Goal: Task Accomplishment & Management: Use online tool/utility

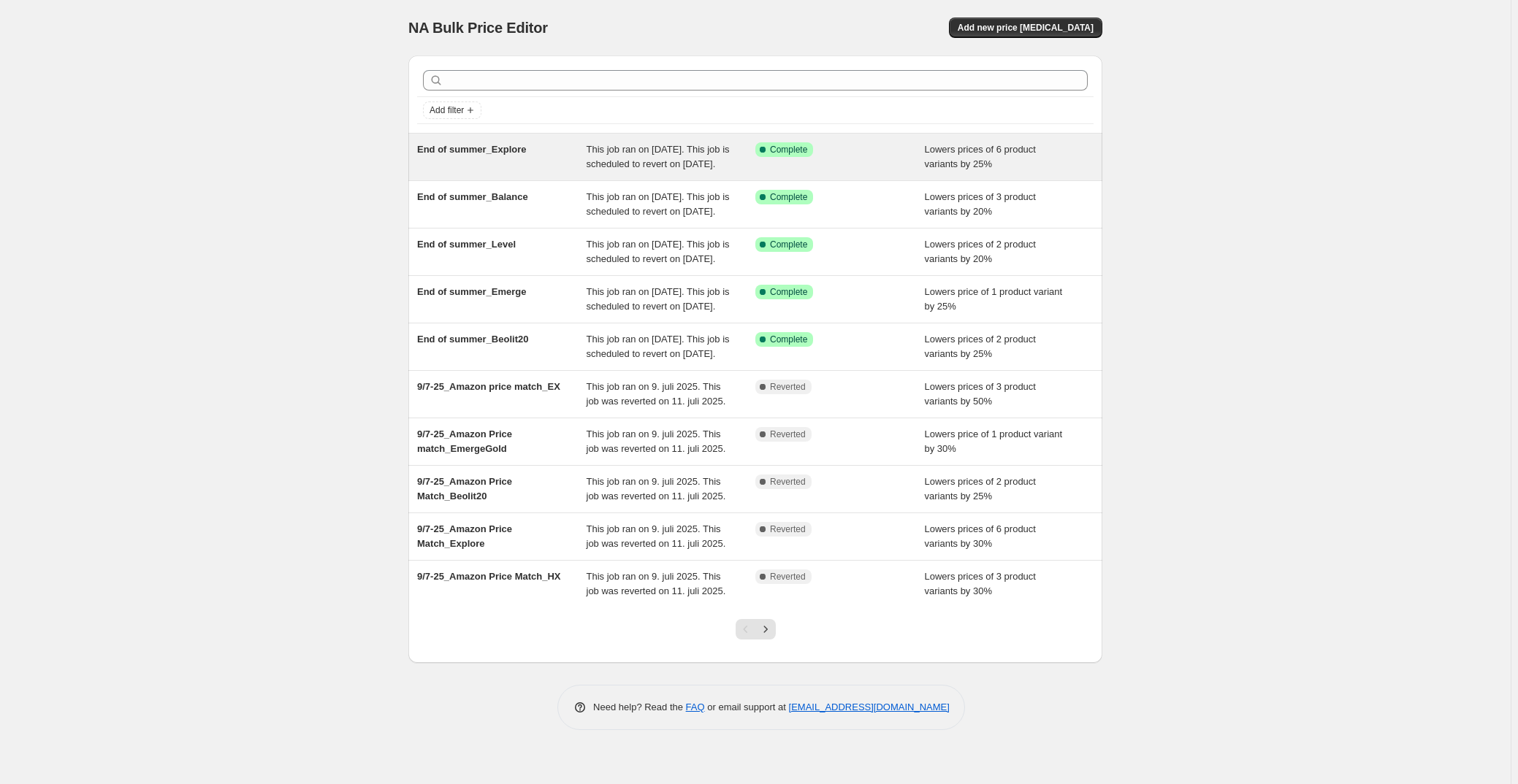
click at [490, 149] on span "End of summer_Explore" at bounding box center [471, 148] width 110 height 11
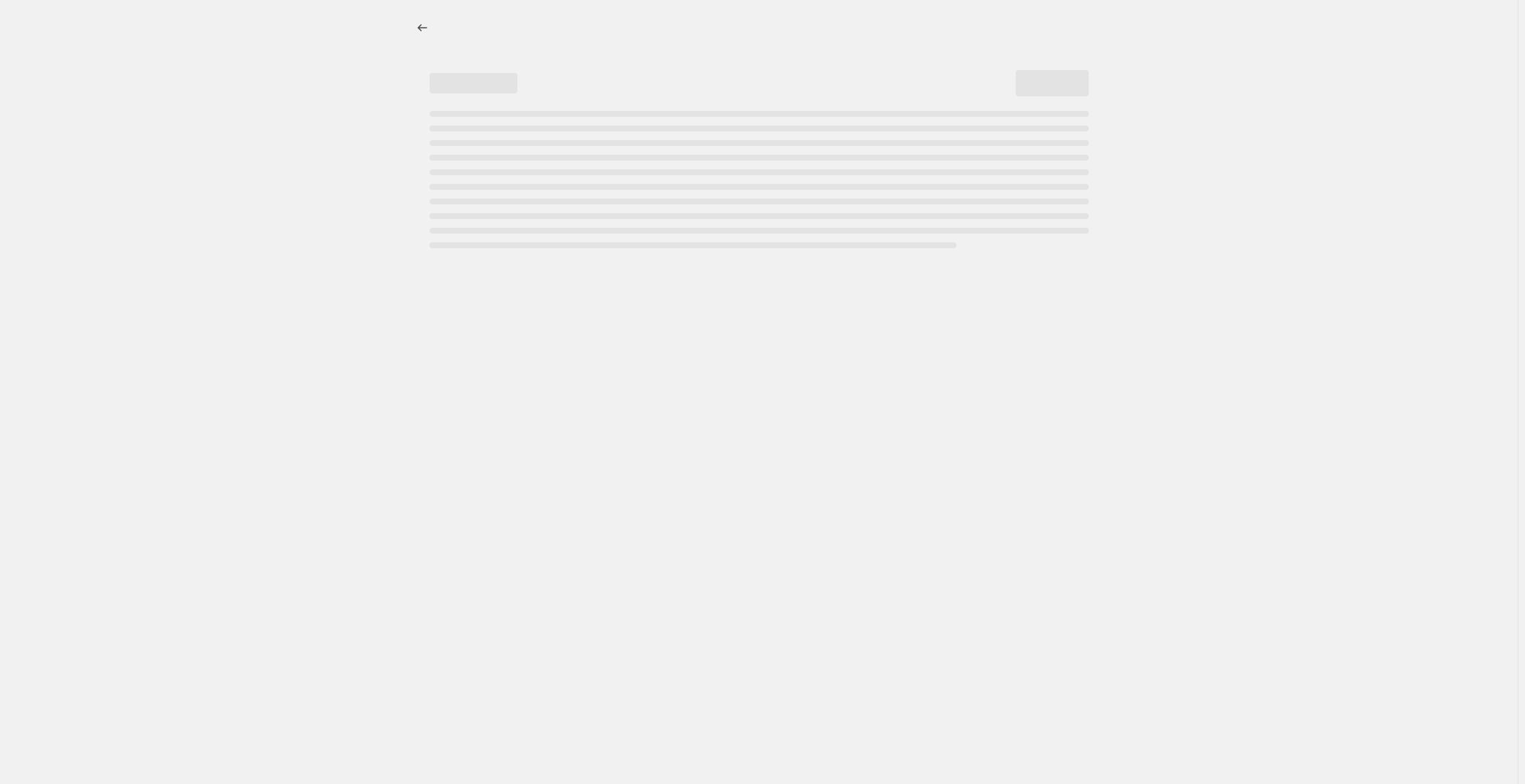
select select "percentage"
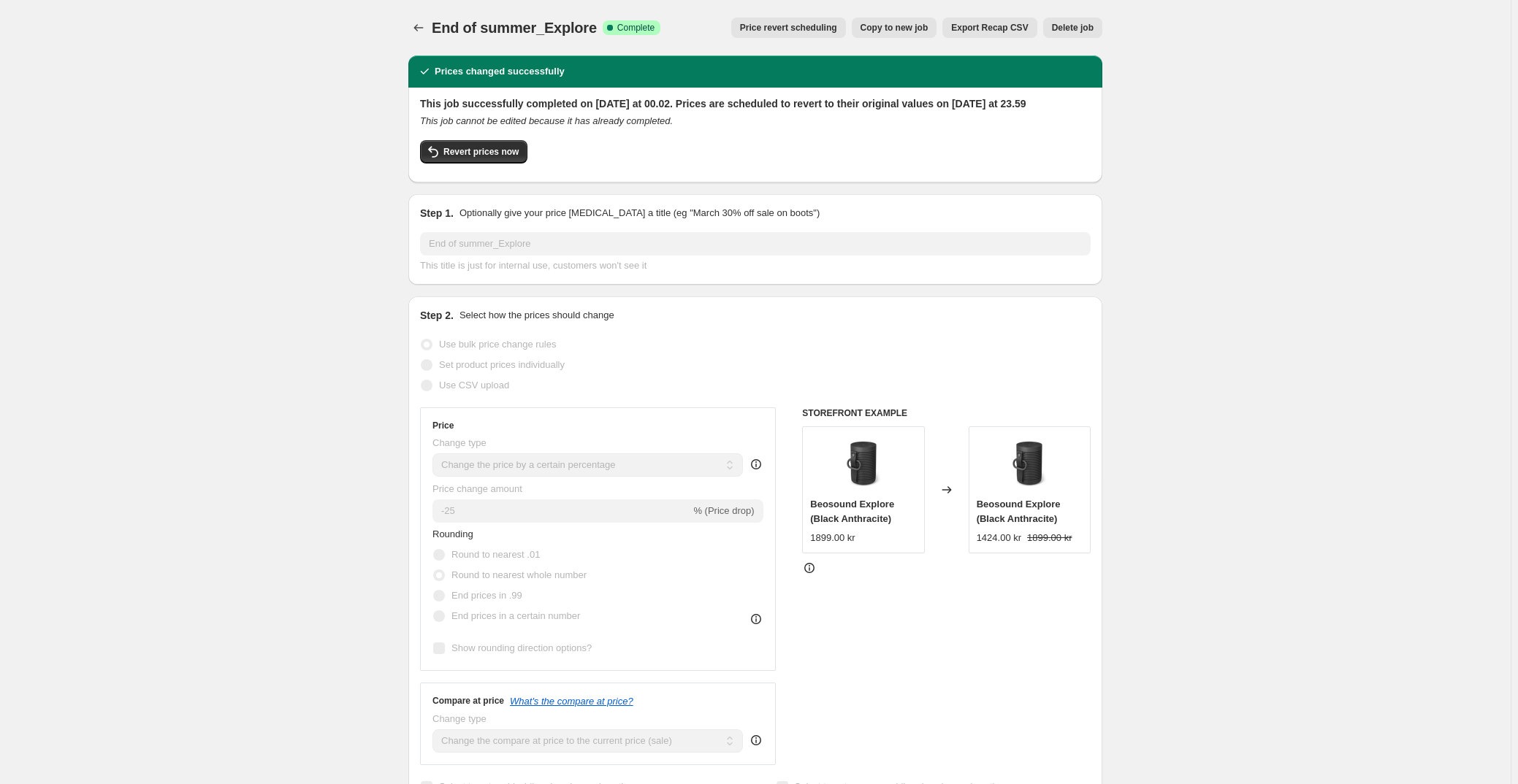
click at [909, 28] on span "Copy to new job" at bounding box center [894, 28] width 68 height 12
select select "percentage"
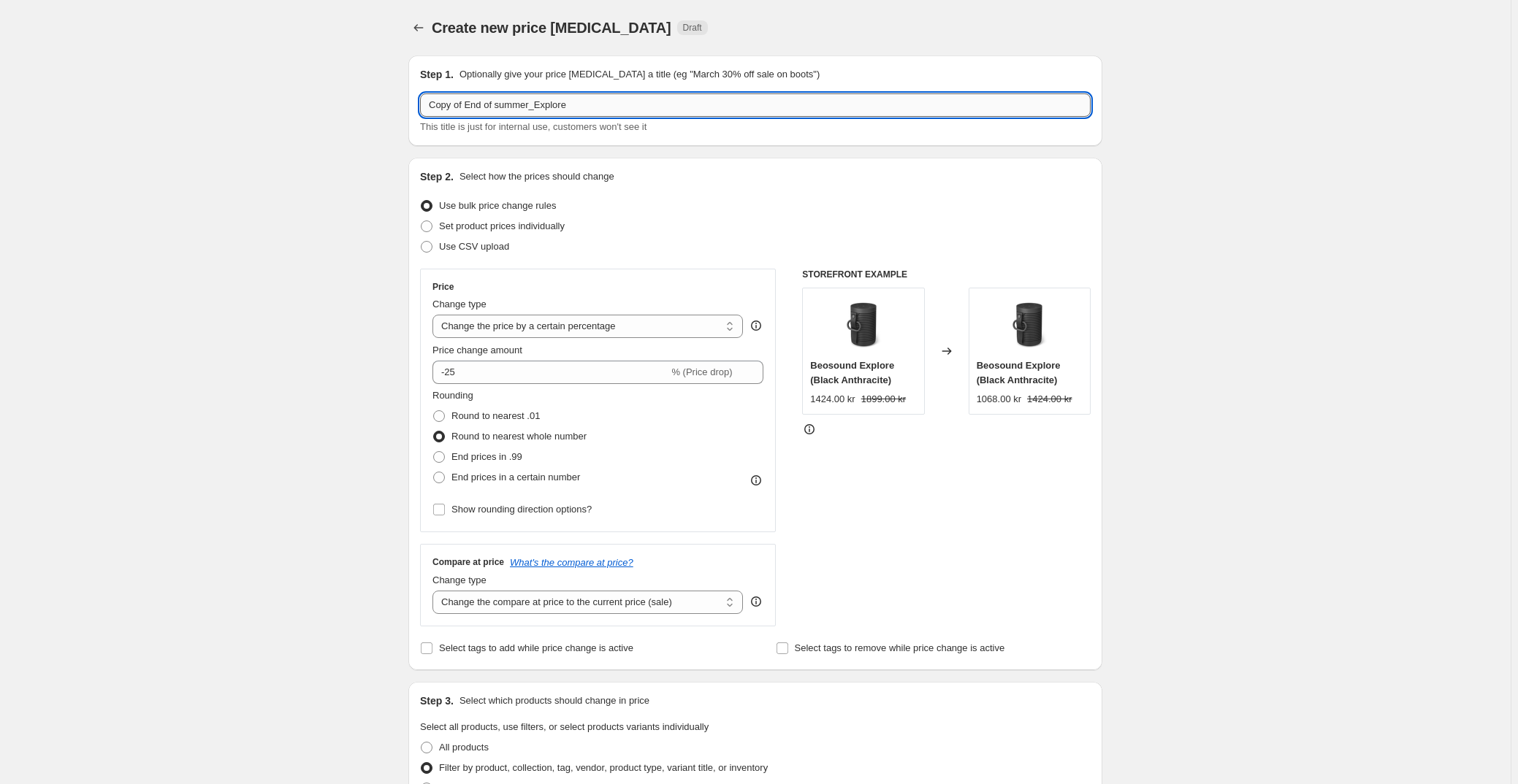
click at [500, 105] on input "Copy of End of summer_Explore" at bounding box center [755, 105] width 670 height 24
drag, startPoint x: 466, startPoint y: 105, endPoint x: 379, endPoint y: 105, distance: 87.0
click at [569, 105] on input "End of summer_Explore" at bounding box center [755, 105] width 670 height 24
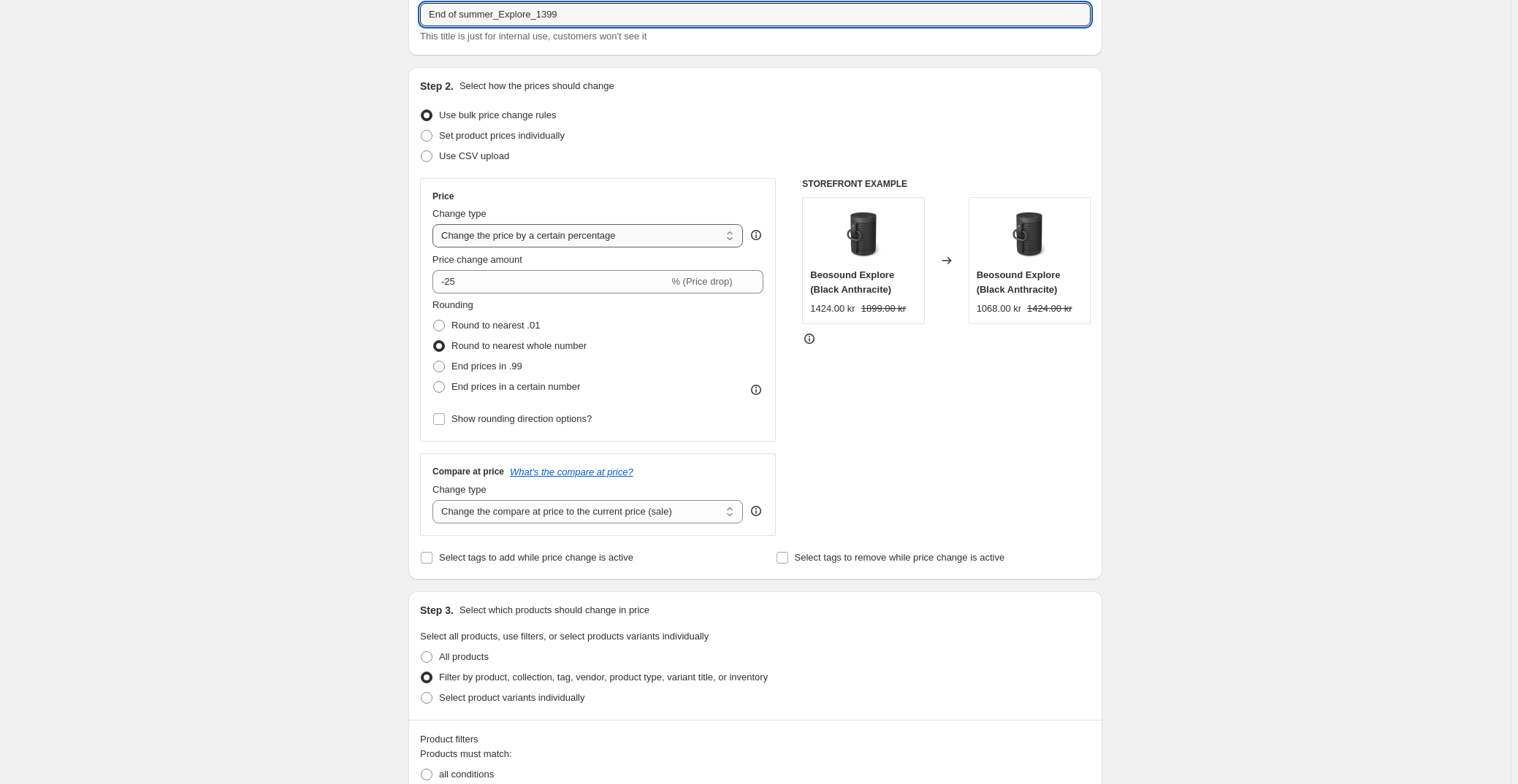
scroll to position [133, 0]
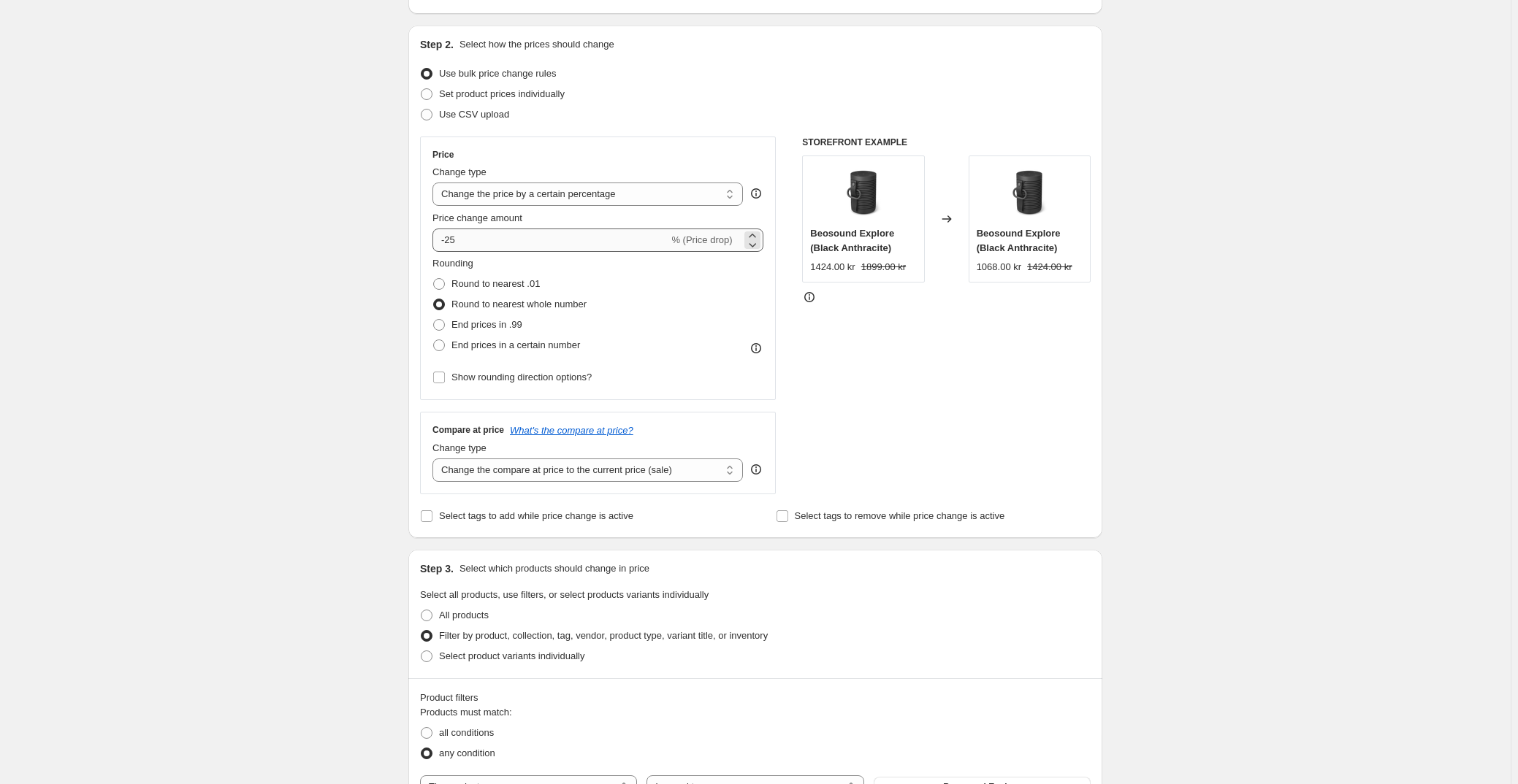
type input "End of summer_Explore_1399"
click at [472, 240] on input "-25" at bounding box center [551, 241] width 236 height 24
type input "-26"
click at [567, 283] on div "Round to nearest .01" at bounding box center [510, 284] width 154 height 21
click at [626, 188] on select "Change the price to a certain amount Change the price by a certain amount Chang…" at bounding box center [588, 194] width 311 height 24
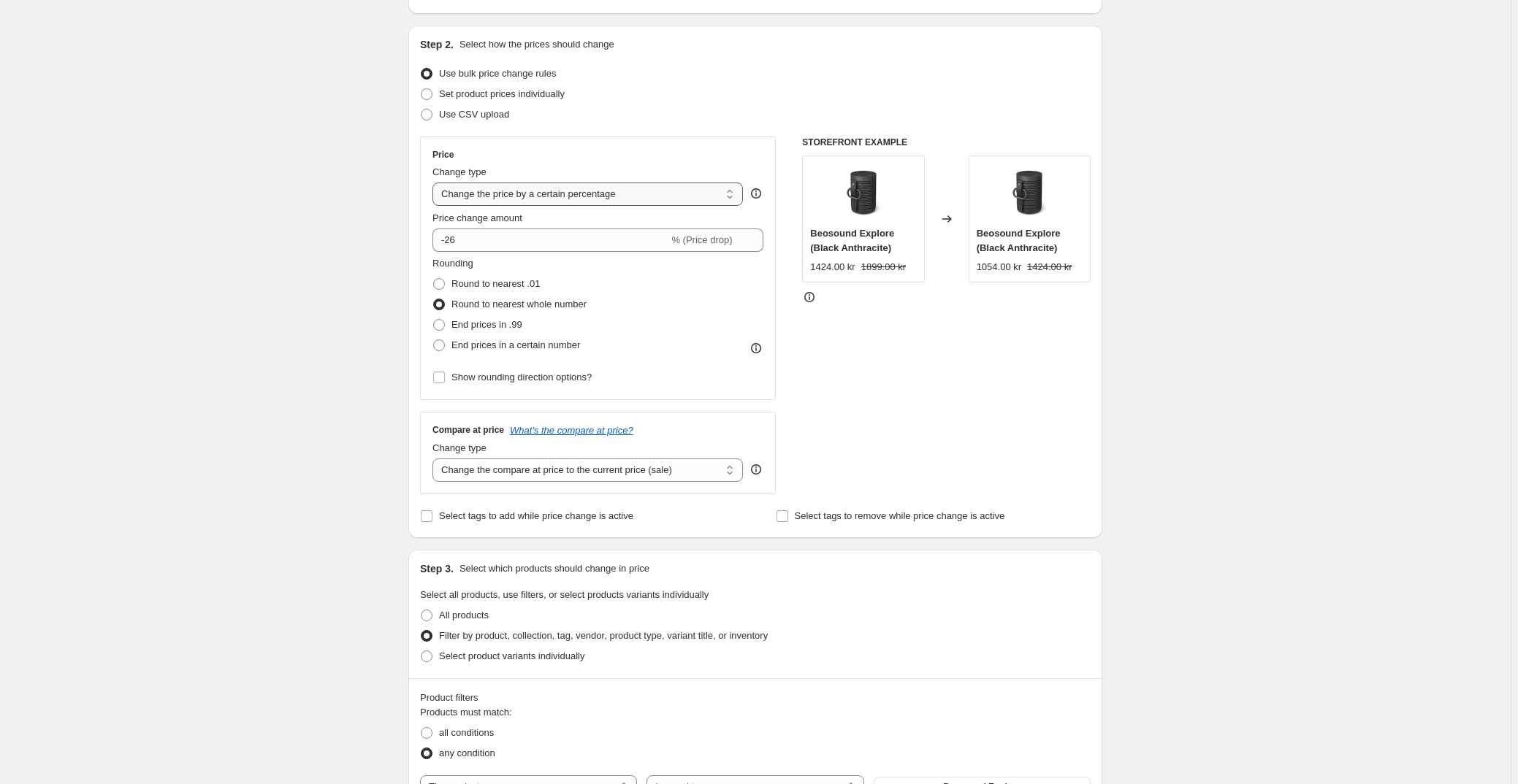
select select "to"
click at [436, 182] on select "Change the price to a certain amount Change the price by a certain amount Chang…" at bounding box center [588, 194] width 311 height 24
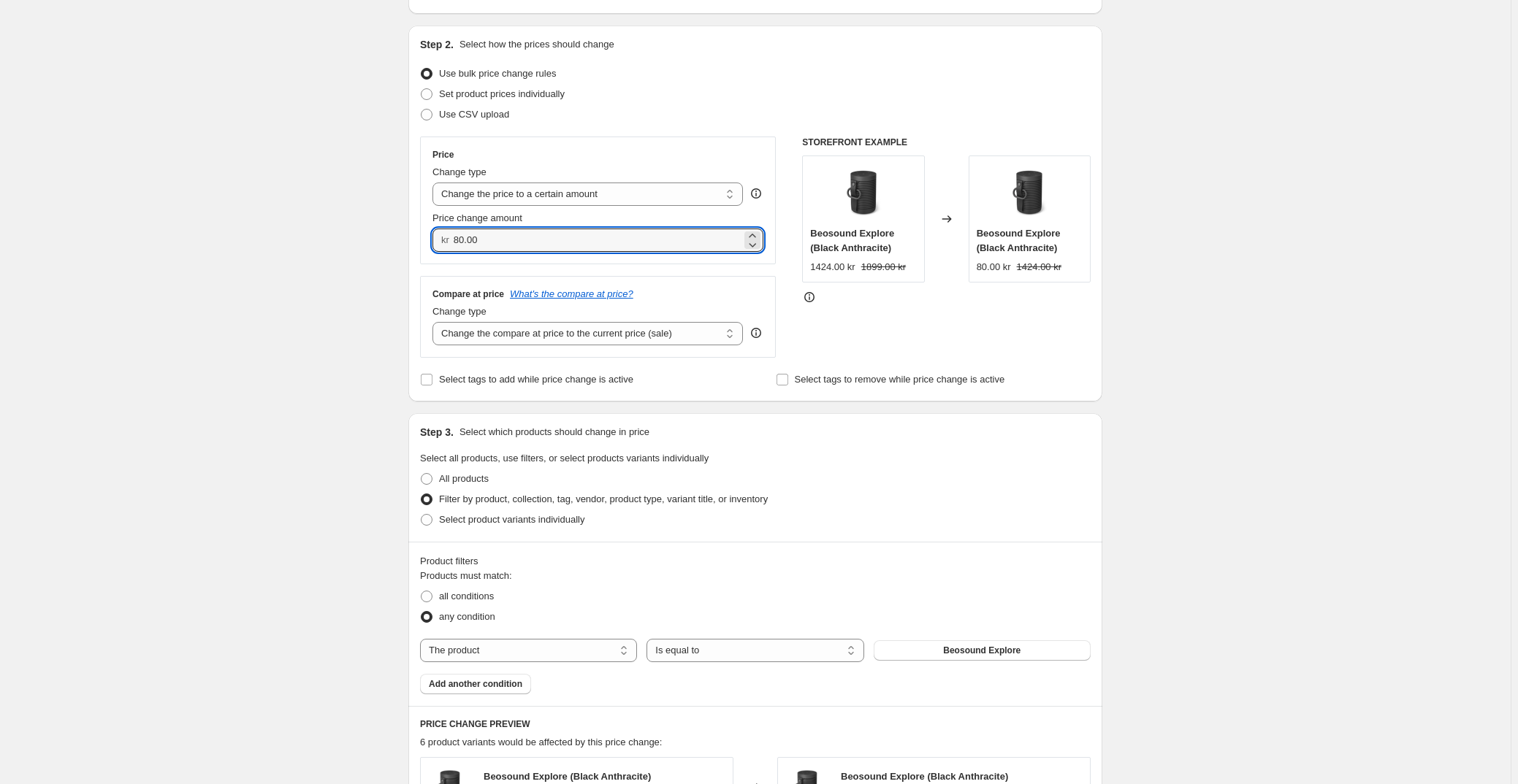
drag, startPoint x: 494, startPoint y: 238, endPoint x: 409, endPoint y: 241, distance: 85.1
click at [409, 241] on div "Step 1. Optionally give your price [MEDICAL_DATA] a title (eg "March 30% off sa…" at bounding box center [750, 589] width 706 height 1355
type input "1399.00"
click at [932, 328] on div "STOREFRONT EXAMPLE Beosound Explore (Black Anthracite) 1424.00 kr 1899.00 kr Ch…" at bounding box center [946, 247] width 288 height 222
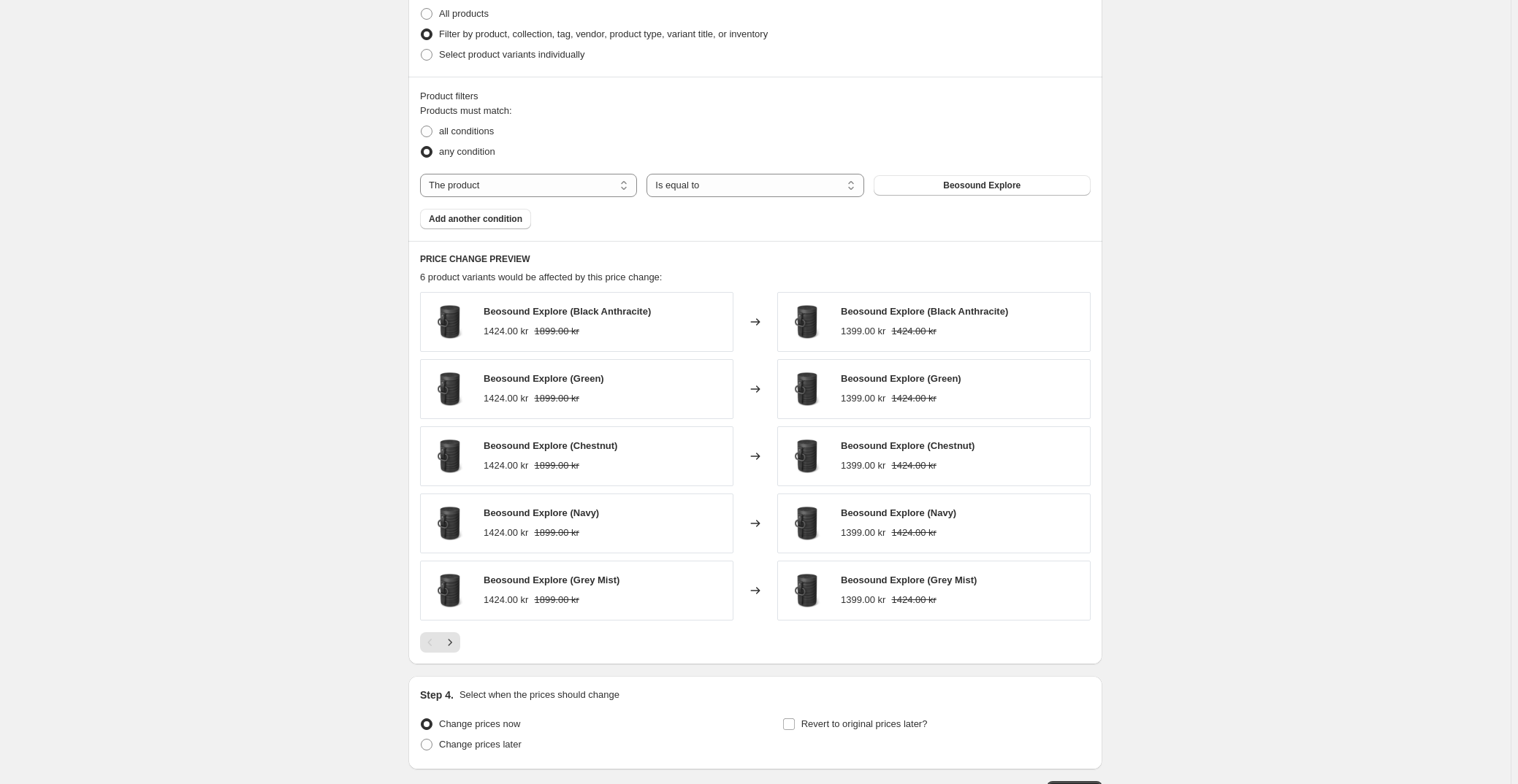
scroll to position [703, 0]
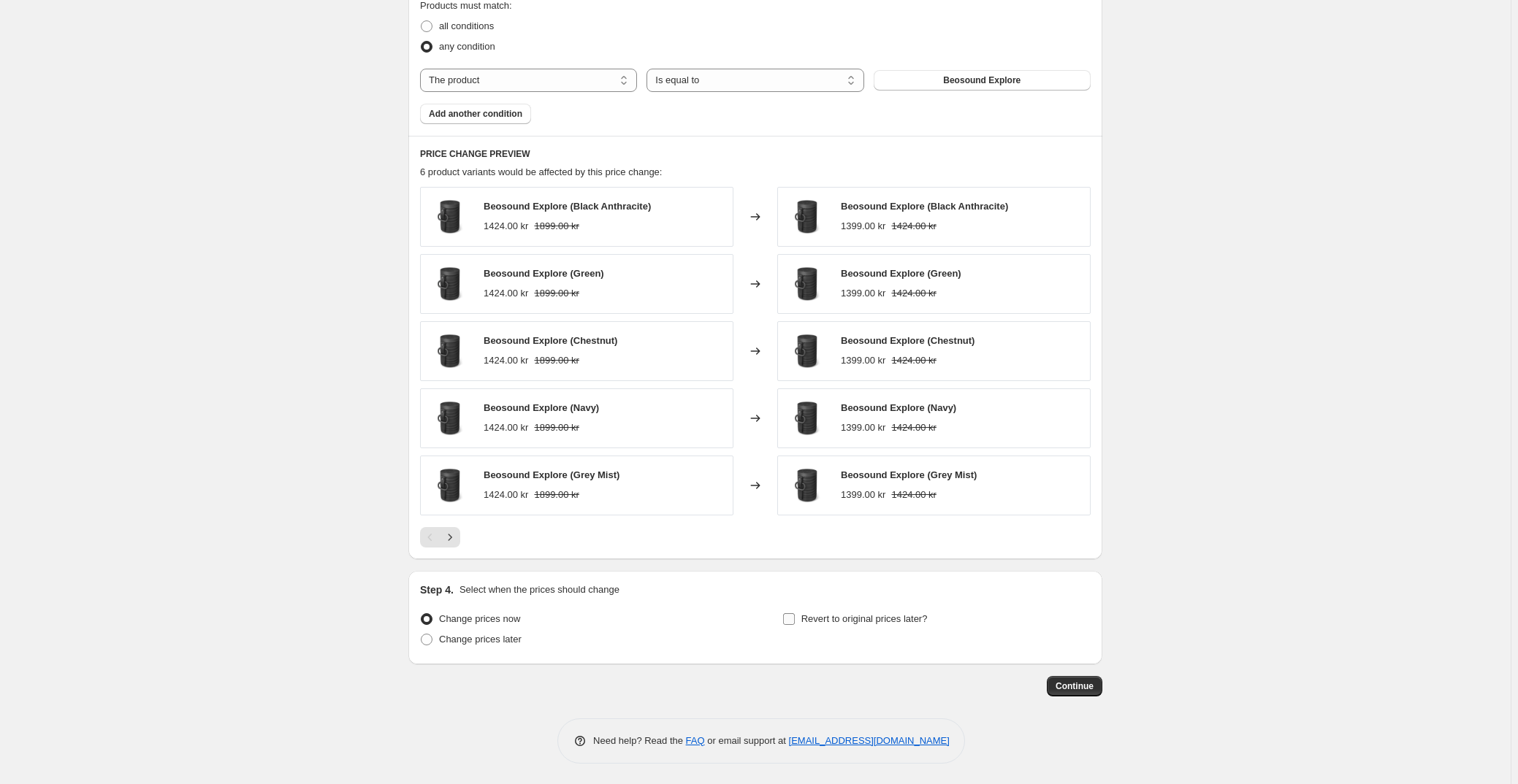
click at [787, 611] on label "Revert to original prices later?" at bounding box center [855, 619] width 146 height 21
click at [787, 614] on input "Revert to original prices later?" at bounding box center [789, 620] width 12 height 12
checkbox input "true"
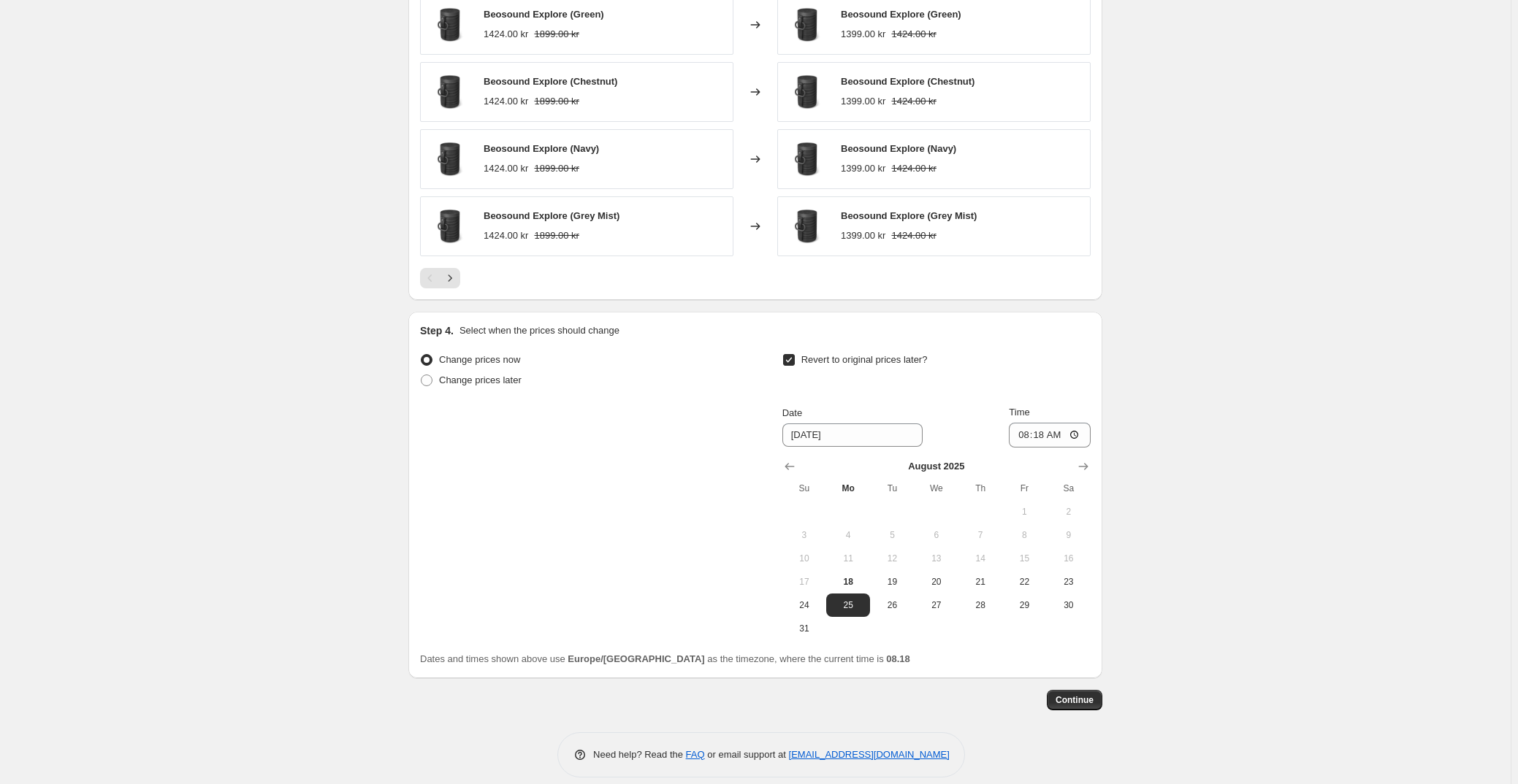
scroll to position [976, 0]
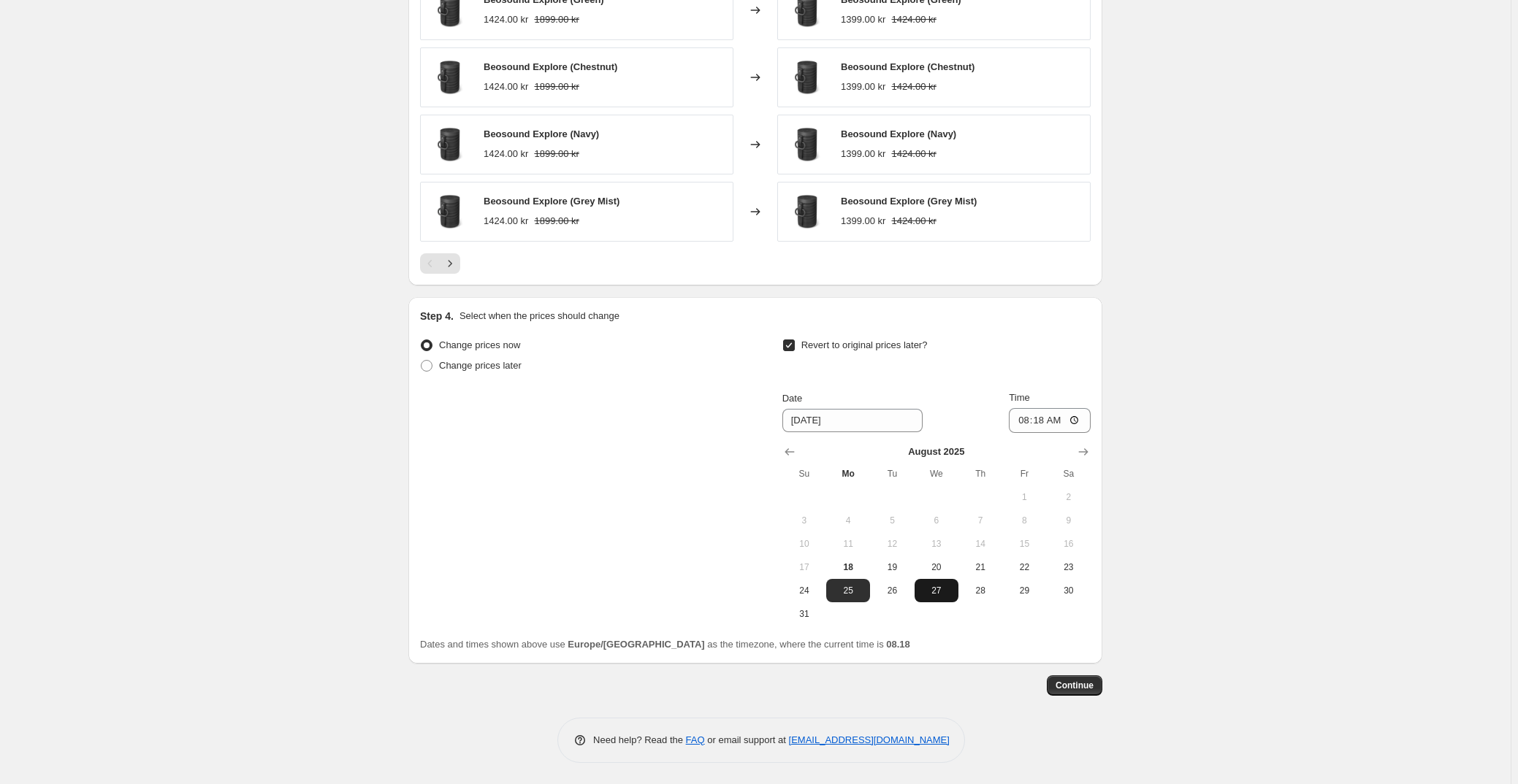
click at [936, 588] on span "27" at bounding box center [937, 591] width 32 height 12
type input "[DATE]"
click at [1045, 422] on input "08:18" at bounding box center [1050, 420] width 82 height 25
type input "23:30"
click at [1083, 685] on span "Continue" at bounding box center [1074, 686] width 38 height 12
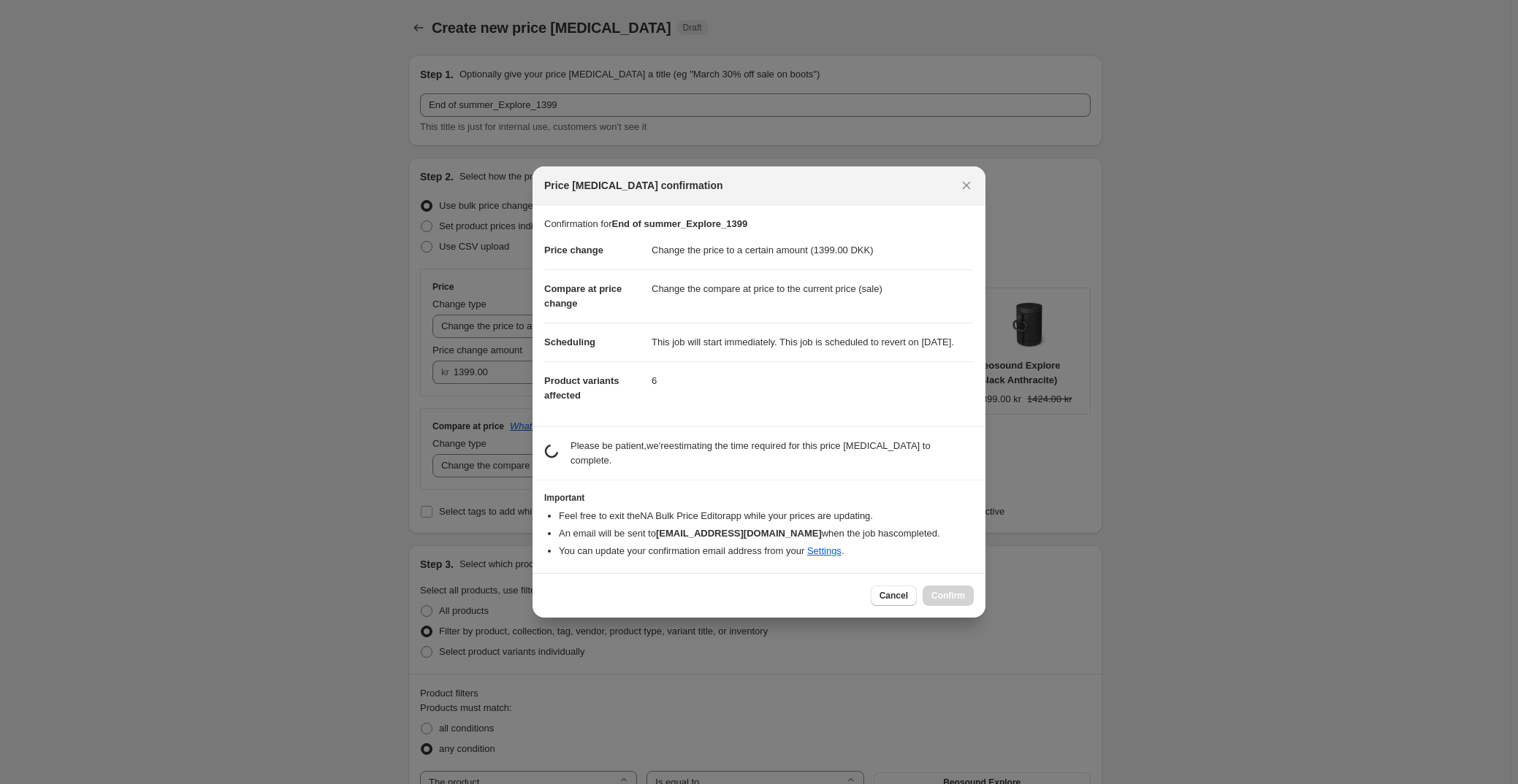
scroll to position [0, 0]
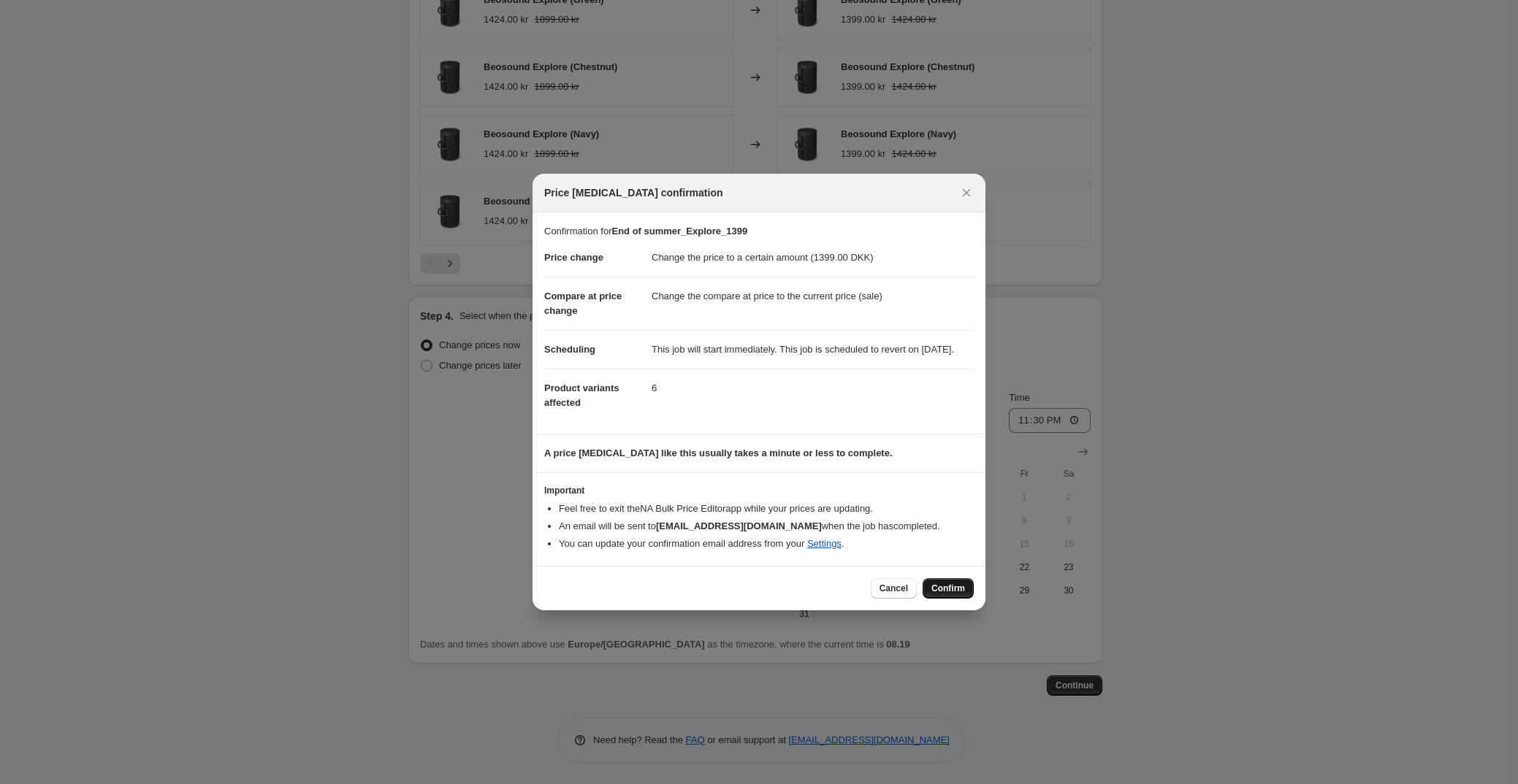
click at [951, 593] on span "Confirm" at bounding box center [949, 589] width 34 height 12
type input "End of summer_Explore_1399"
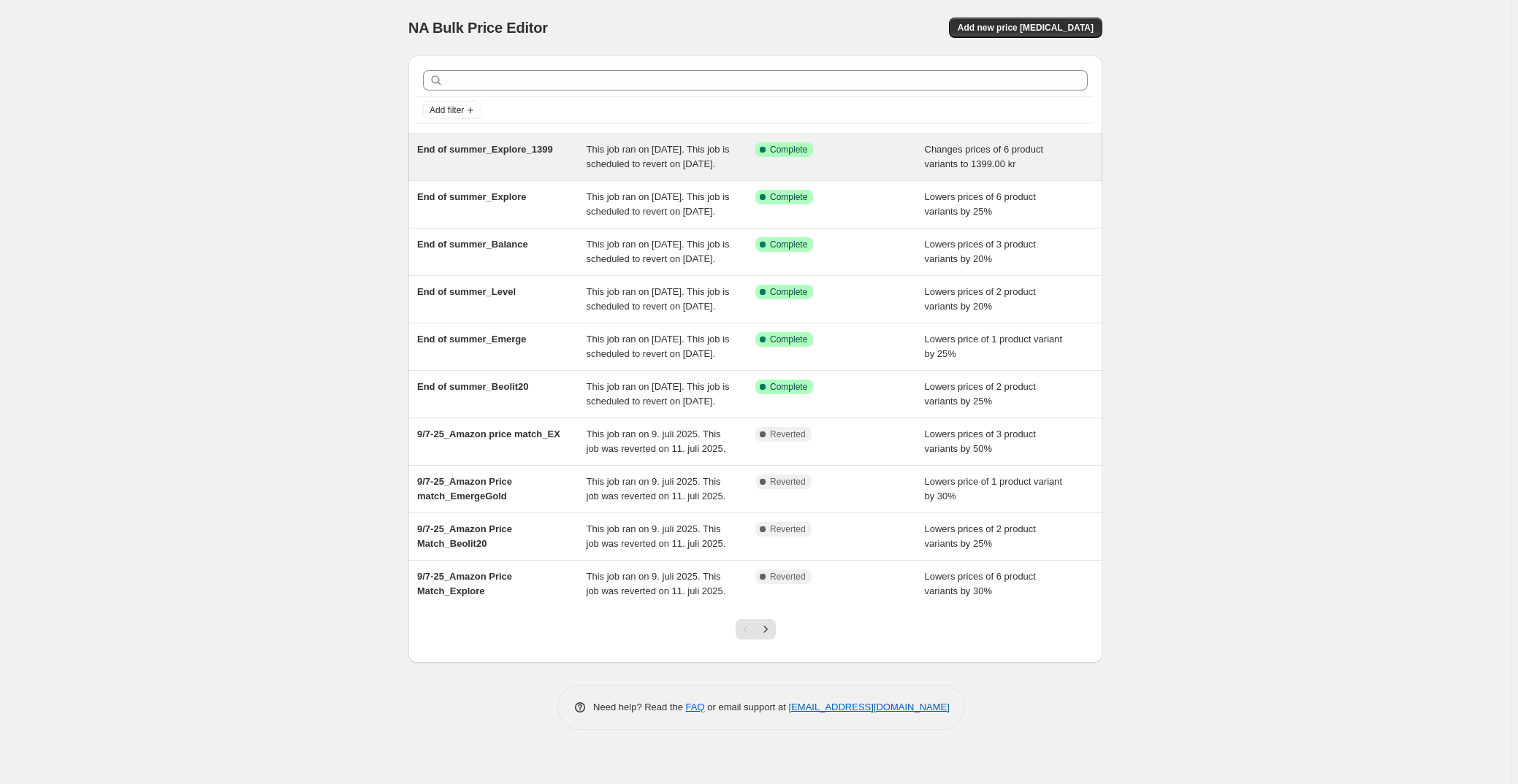
click at [861, 158] on div "Success Complete Complete" at bounding box center [840, 157] width 169 height 30
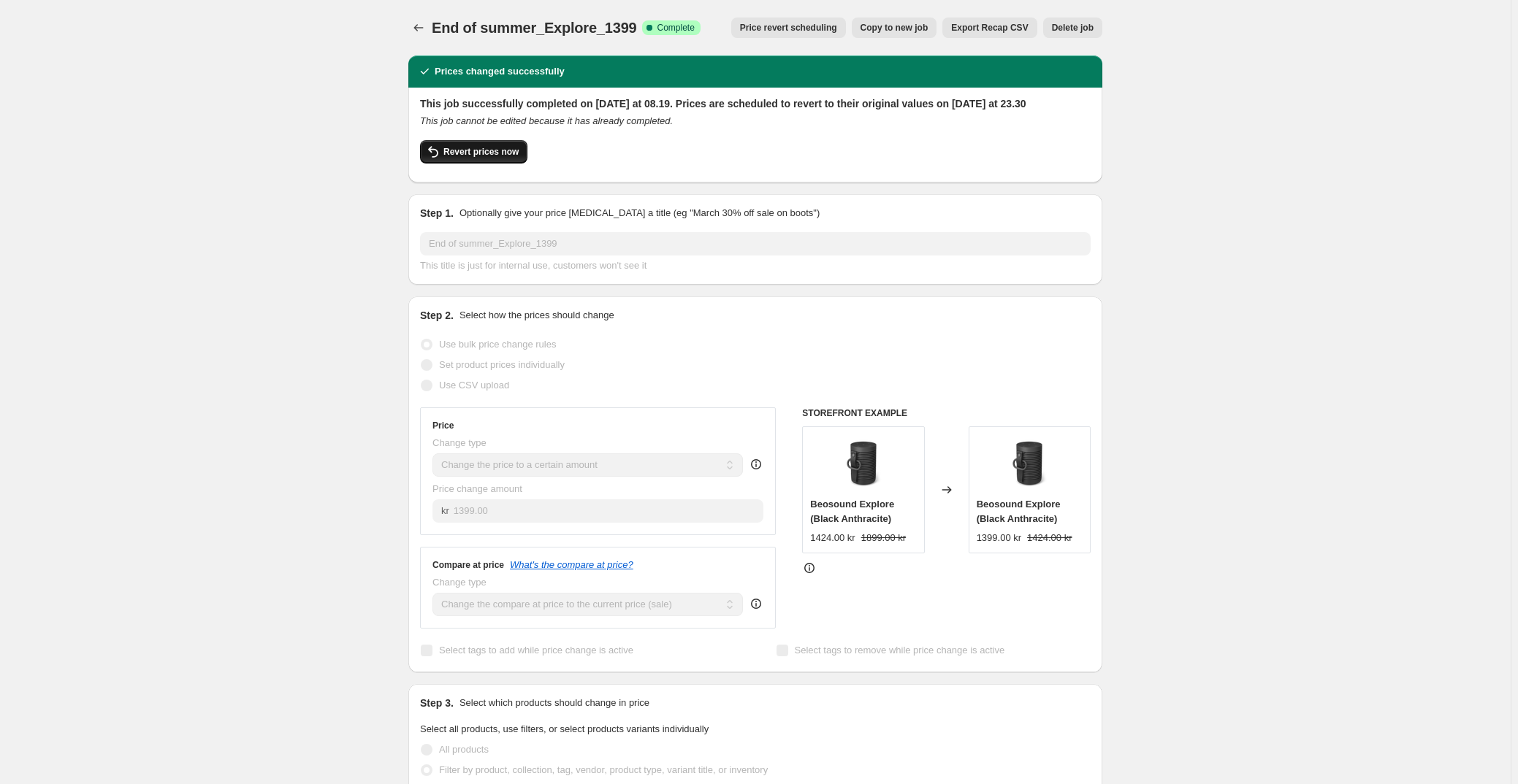
click at [502, 157] on span "Revert prices now" at bounding box center [481, 152] width 75 height 12
checkbox input "false"
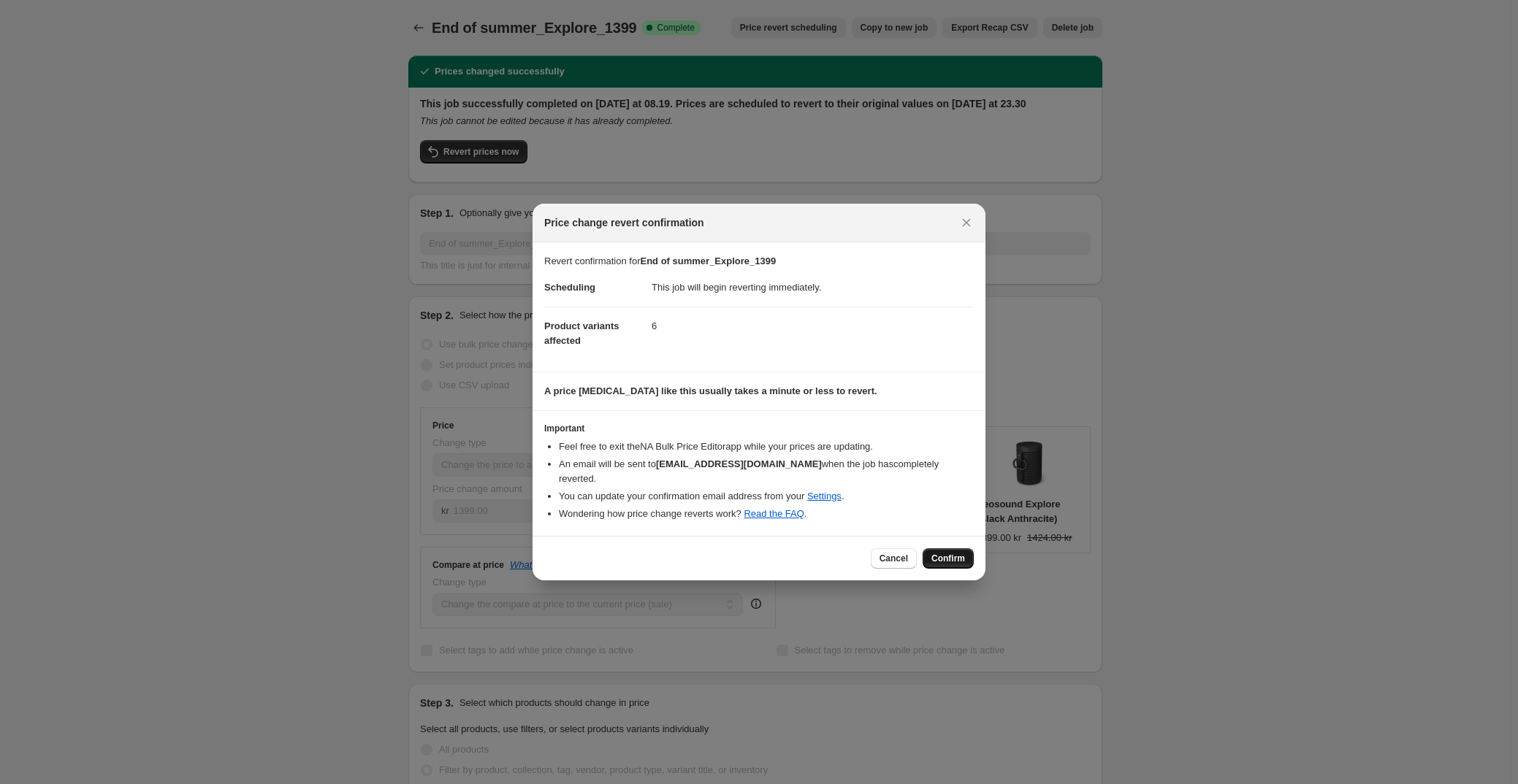
click at [947, 553] on span "Confirm" at bounding box center [949, 558] width 34 height 12
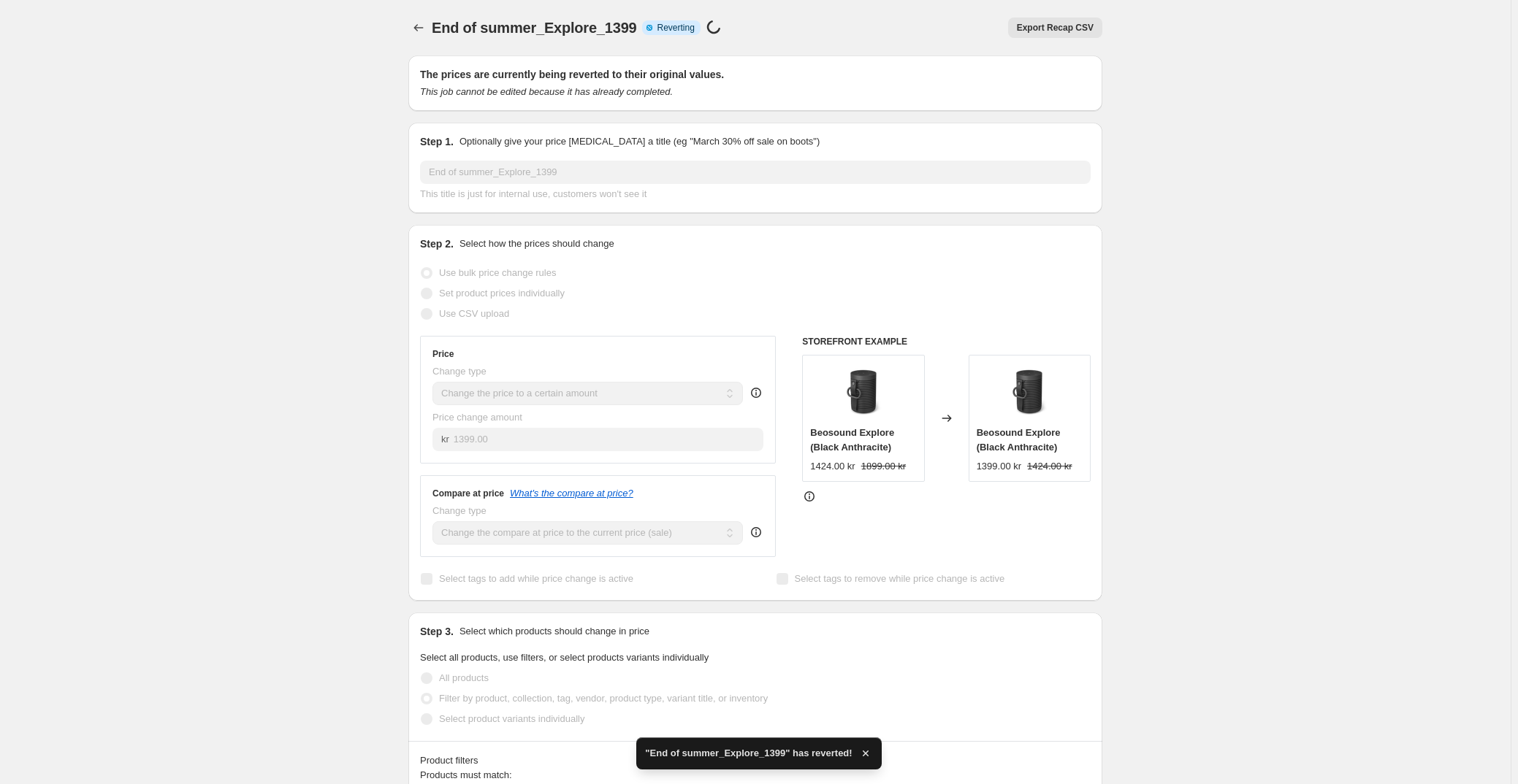
checkbox input "true"
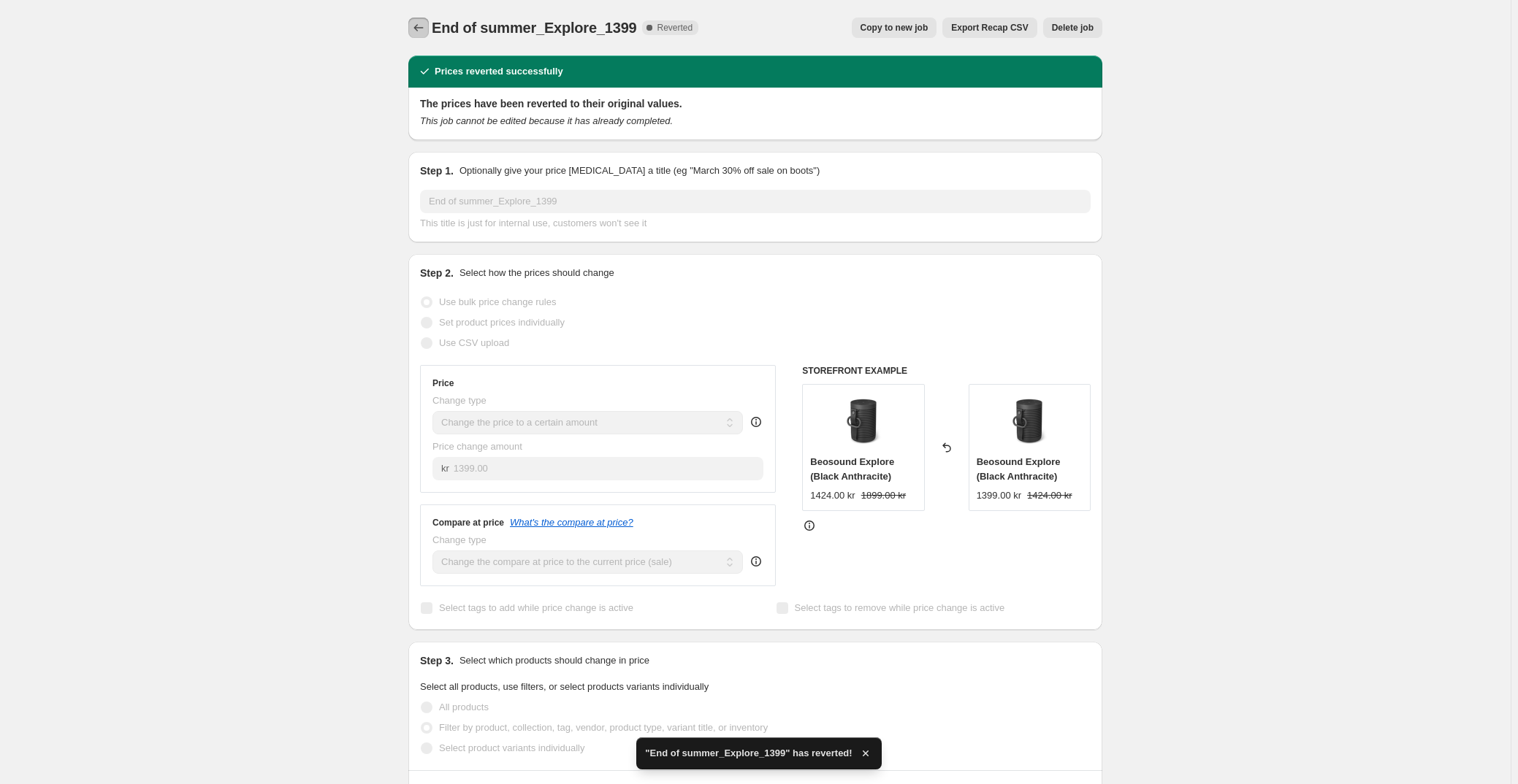
click at [425, 29] on icon "Price change jobs" at bounding box center [418, 28] width 15 height 15
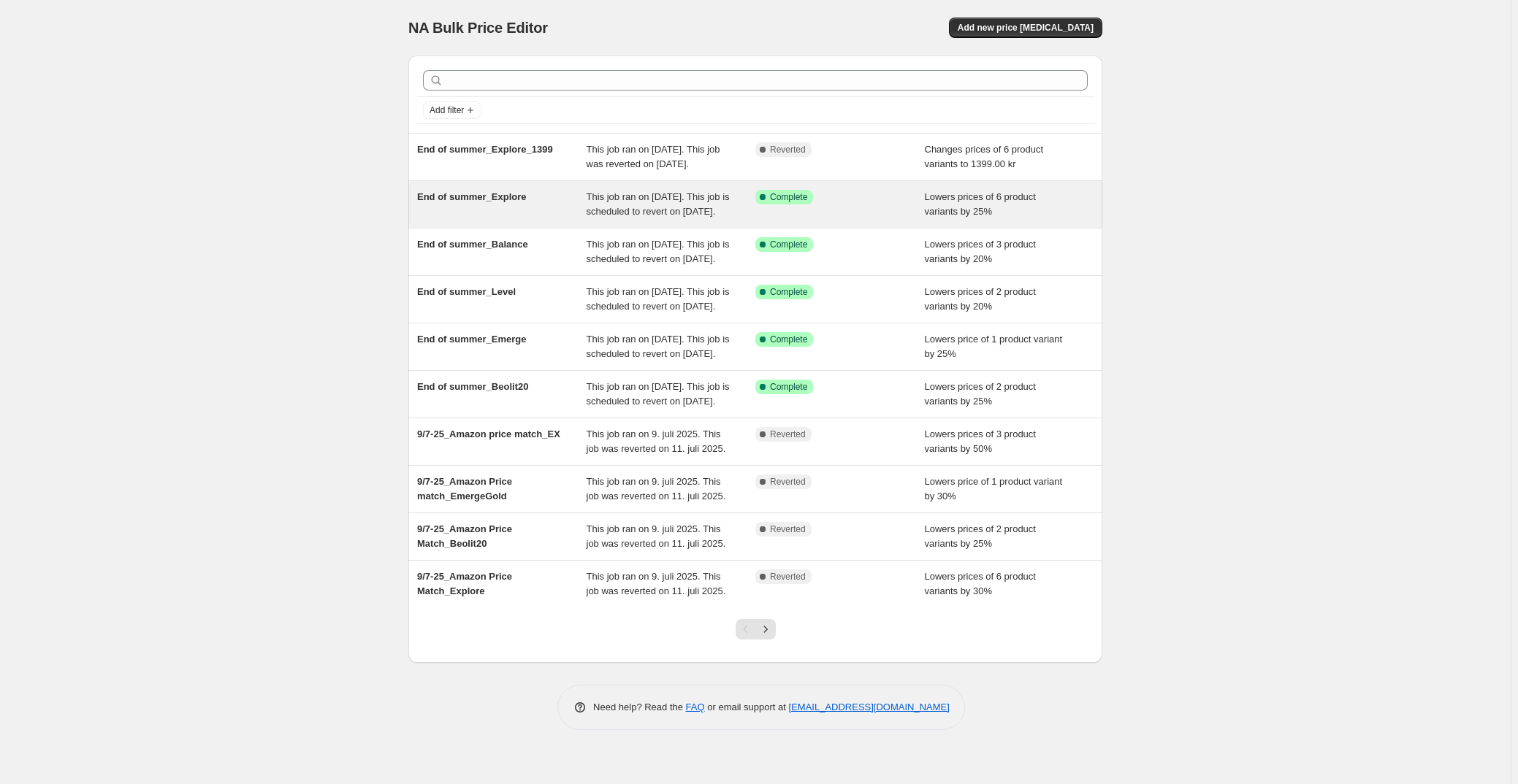
click at [550, 210] on div "End of summer_Explore" at bounding box center [501, 205] width 169 height 30
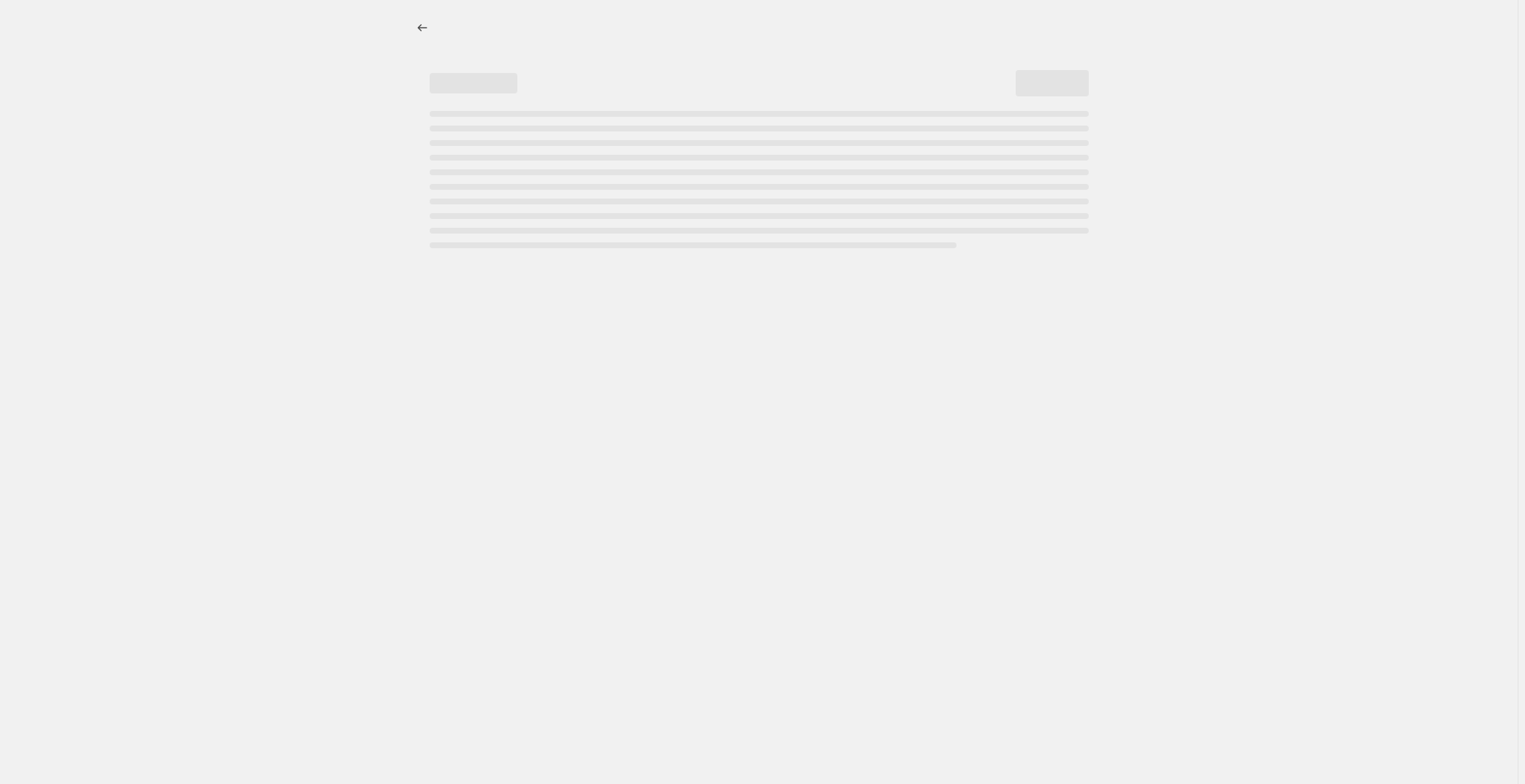
select select "percentage"
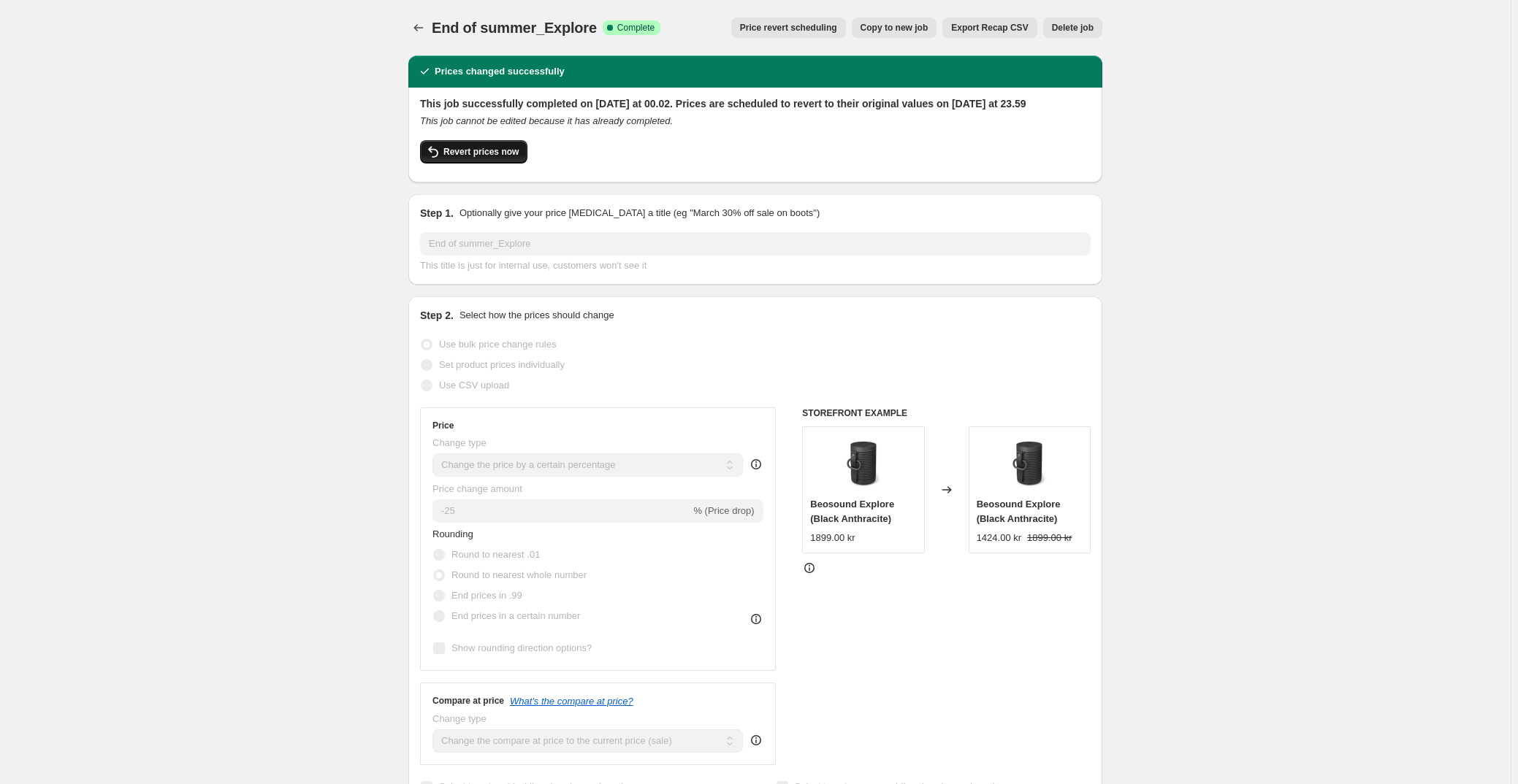
click at [496, 157] on span "Revert prices now" at bounding box center [481, 152] width 75 height 12
checkbox input "false"
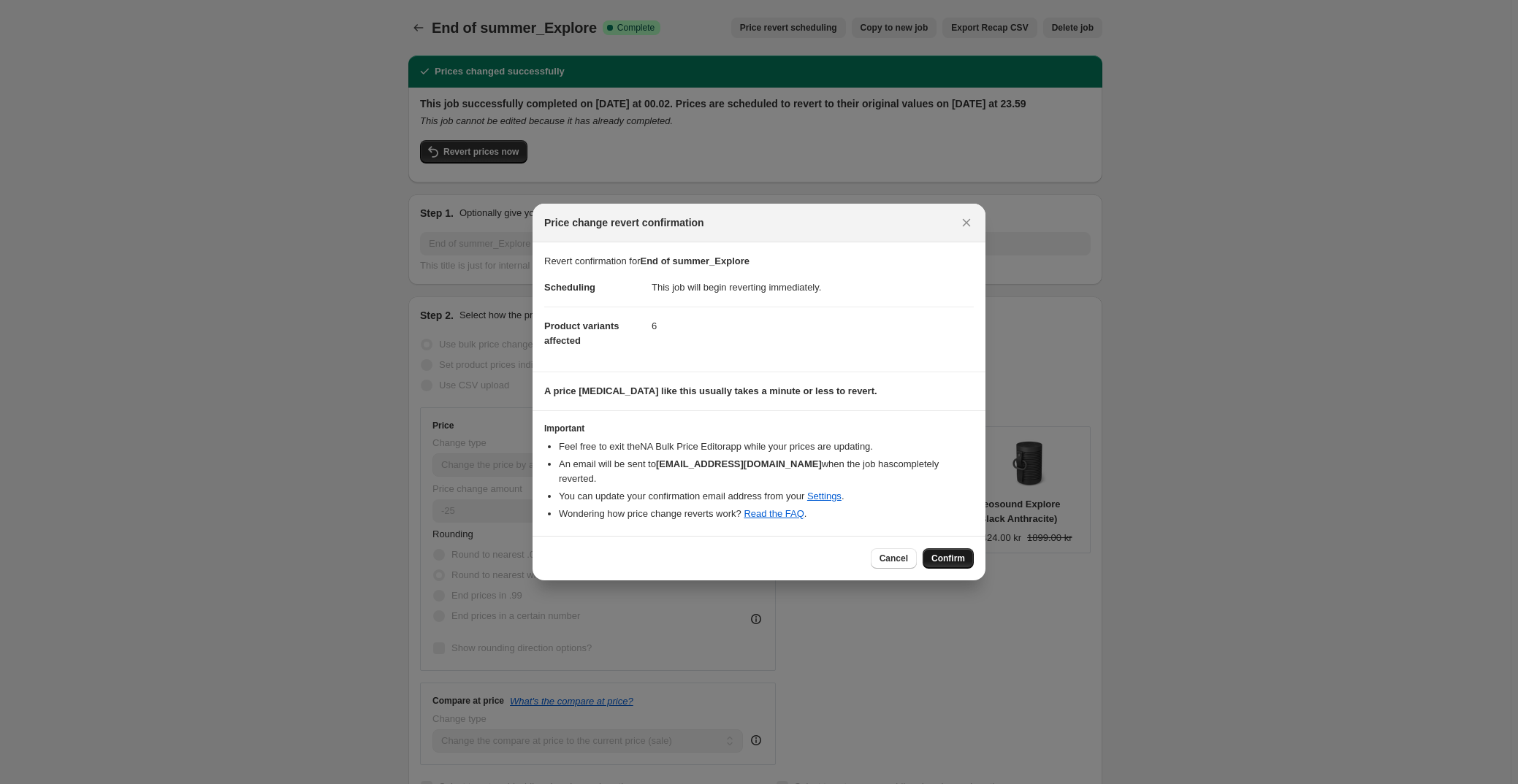
click at [961, 552] on span "Confirm" at bounding box center [949, 558] width 34 height 12
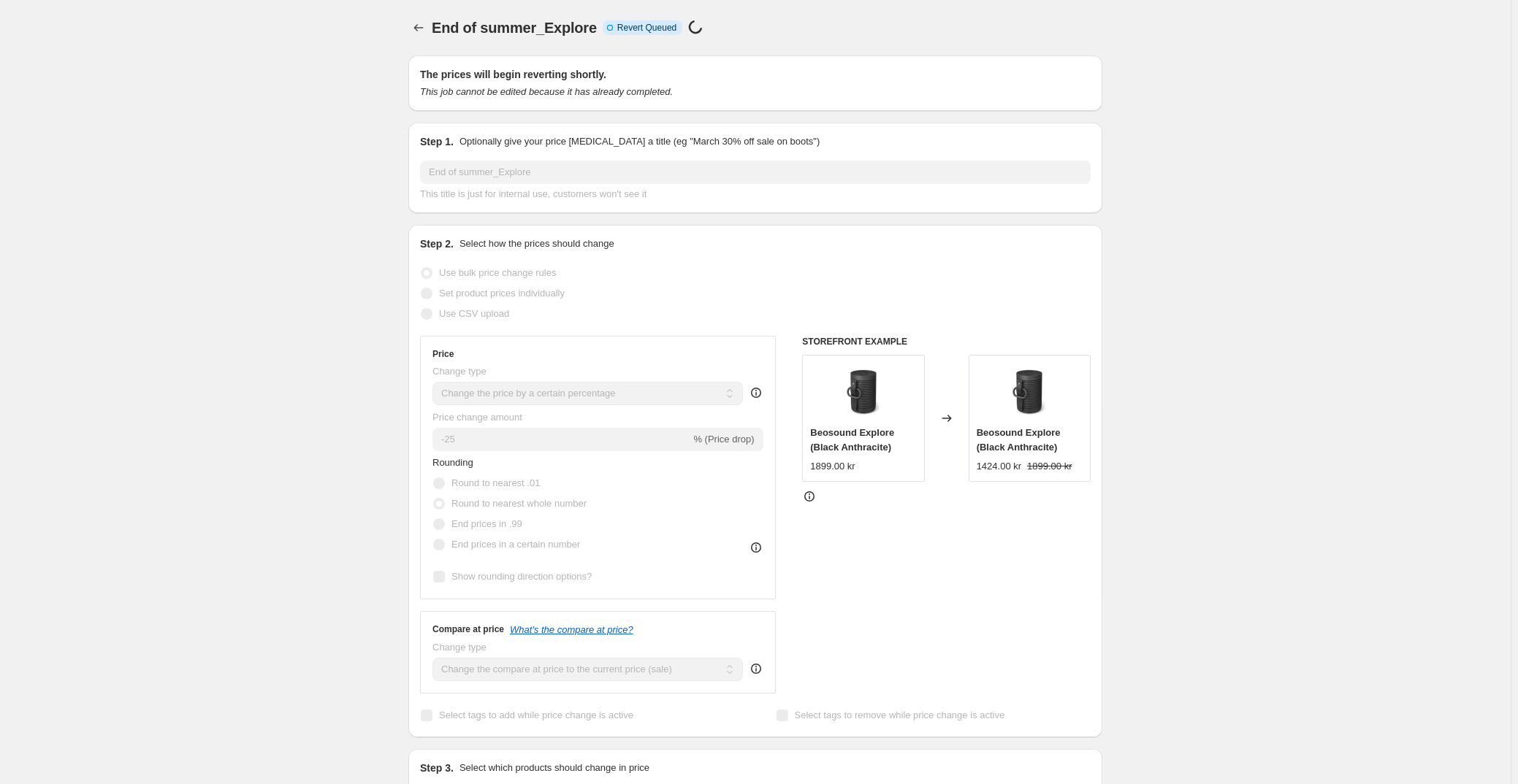
select select "percentage"
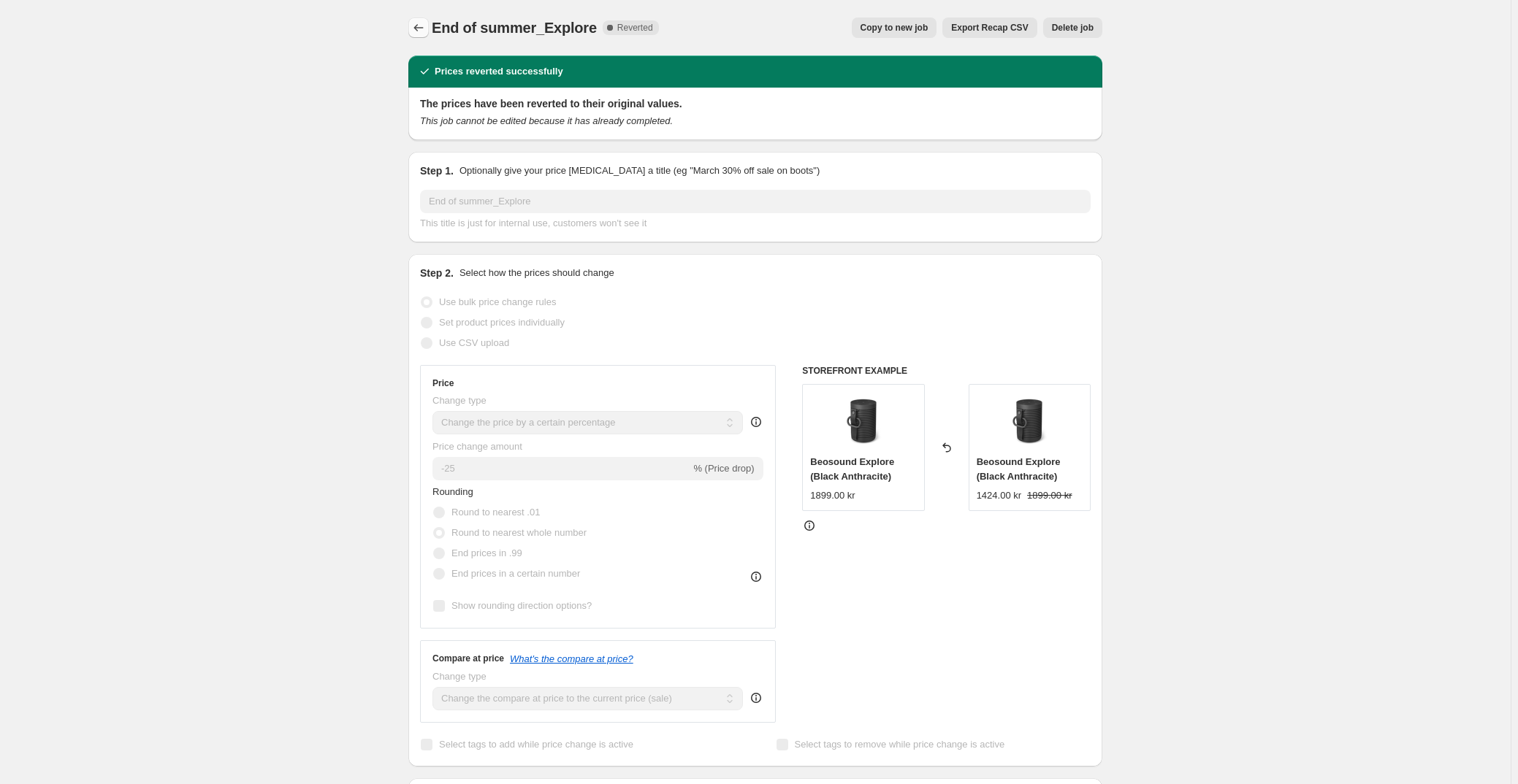
click at [426, 31] on icon "Price change jobs" at bounding box center [418, 28] width 15 height 15
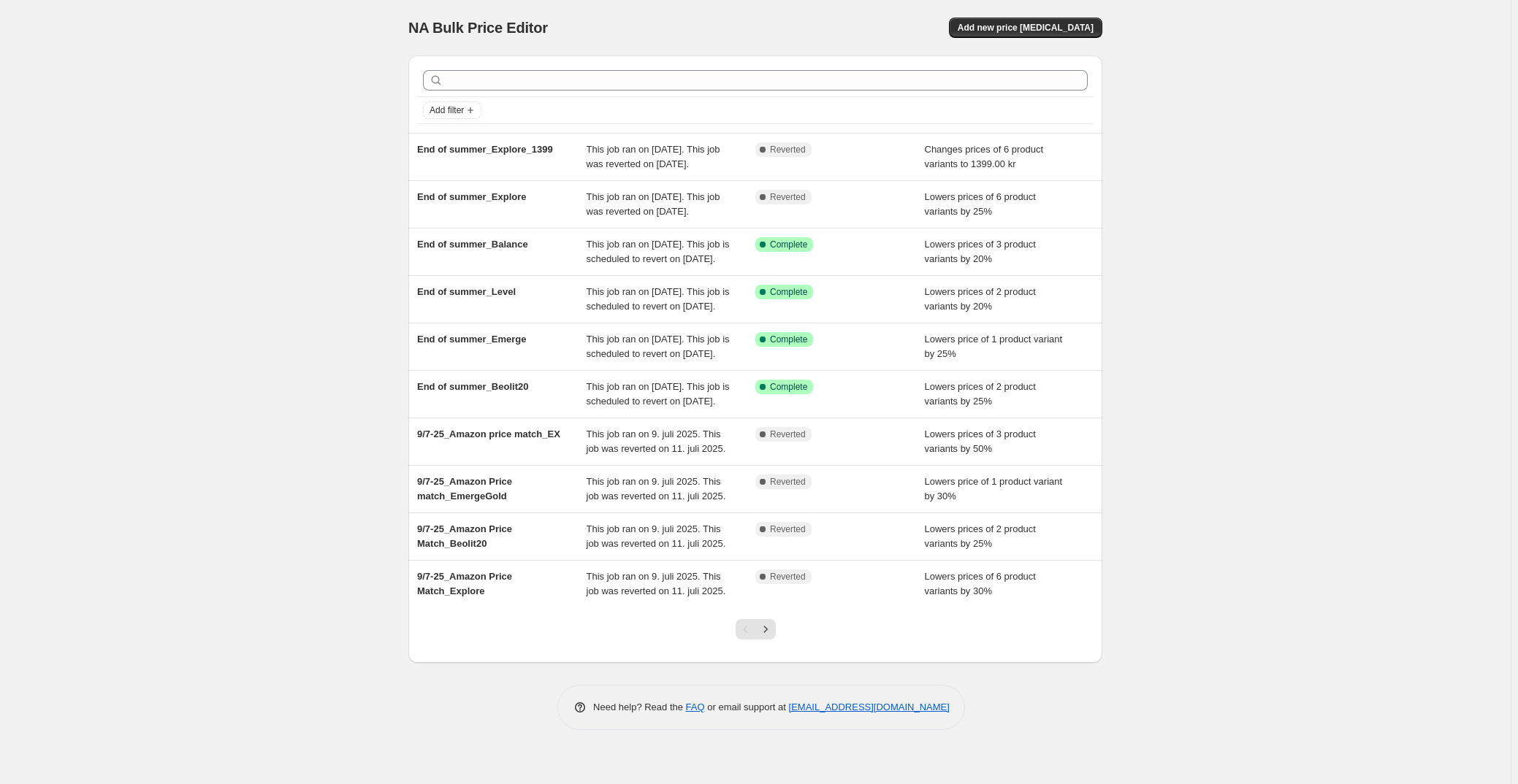
click at [1074, 38] on div "NA Bulk Price Editor. This page is ready NA Bulk Price Editor Add new price [ME…" at bounding box center [755, 28] width 694 height 55
click at [1068, 25] on span "Add new price [MEDICAL_DATA]" at bounding box center [1025, 28] width 136 height 12
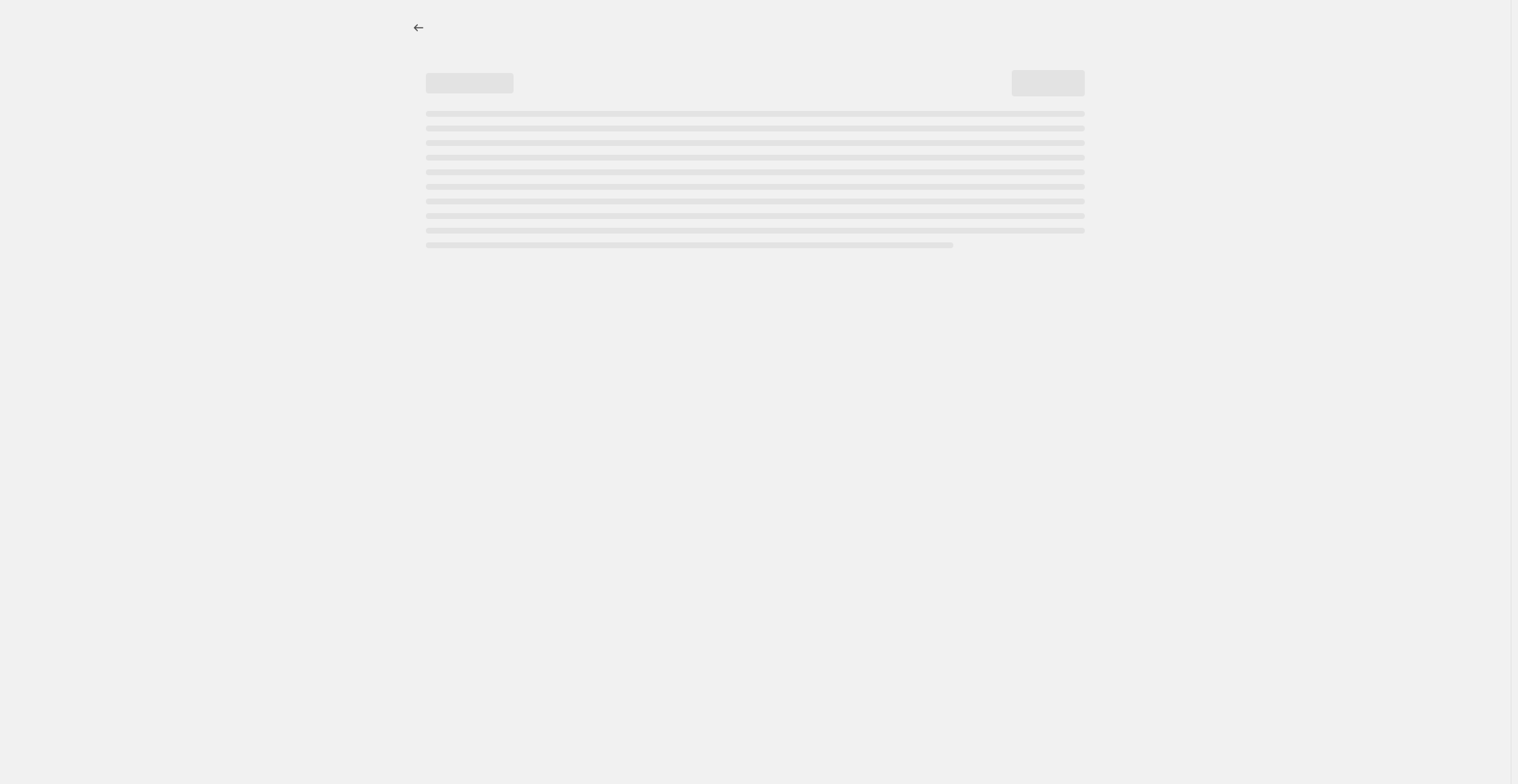
select select "percentage"
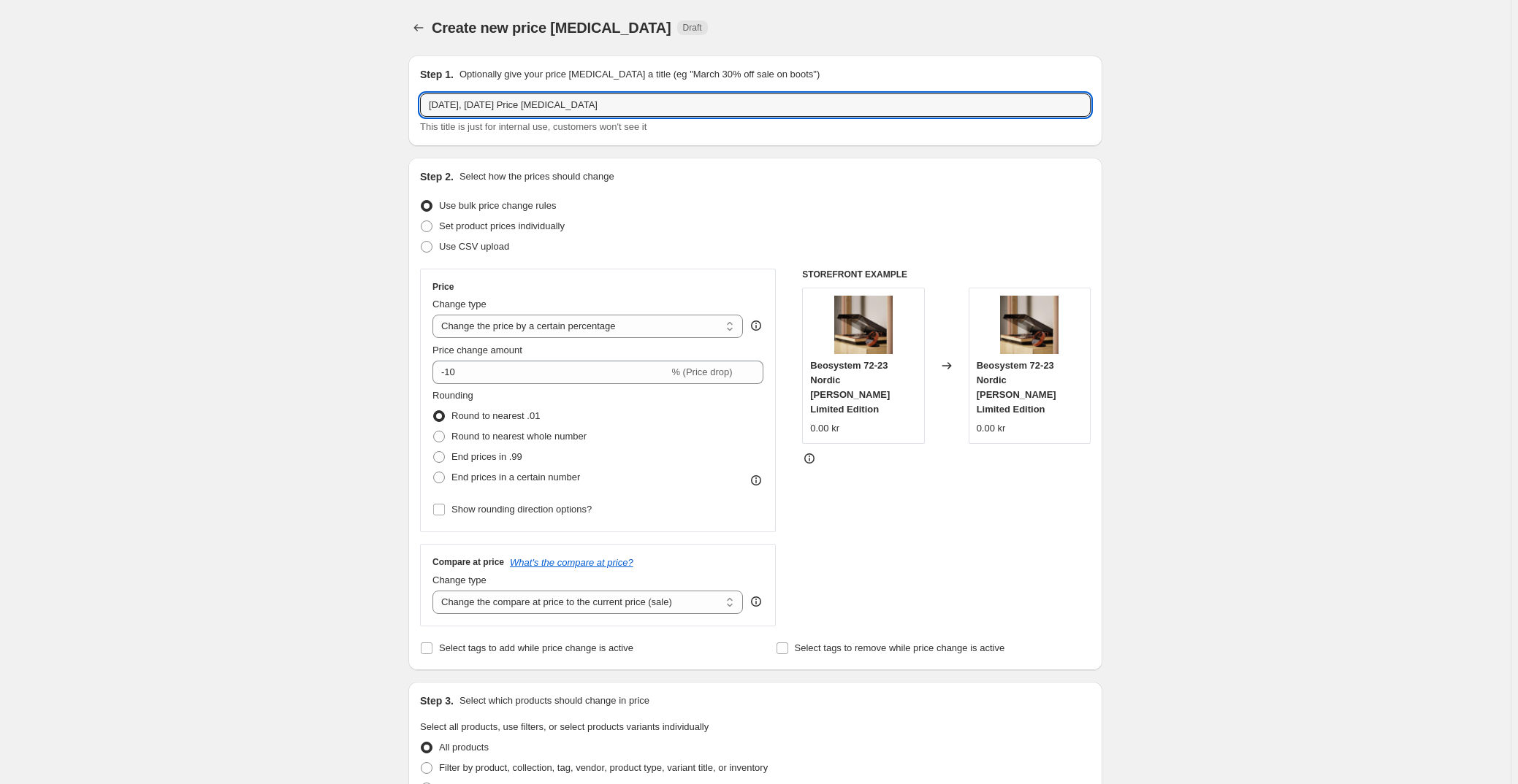
drag, startPoint x: 614, startPoint y: 98, endPoint x: 341, endPoint y: 93, distance: 273.0
click at [341, 93] on div "Create new price change job. This page is ready Create new price change job Dra…" at bounding box center [756, 732] width 1511 height 1464
type input "End of summer_Explore"
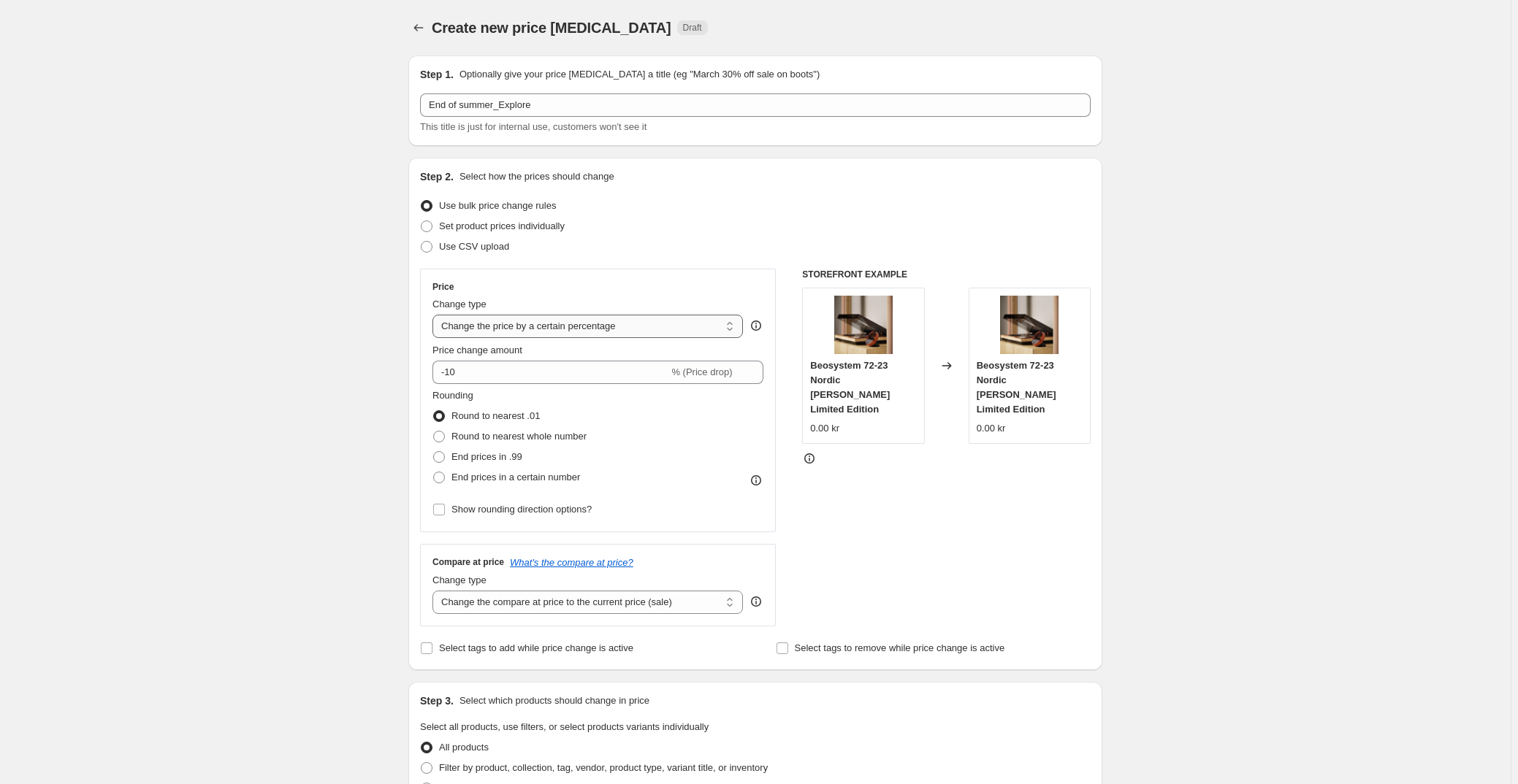
click at [630, 325] on select "Change the price to a certain amount Change the price by a certain amount Chang…" at bounding box center [588, 327] width 311 height 24
select select "to"
click at [436, 315] on select "Change the price to a certain amount Change the price by a certain amount Chang…" at bounding box center [588, 327] width 311 height 24
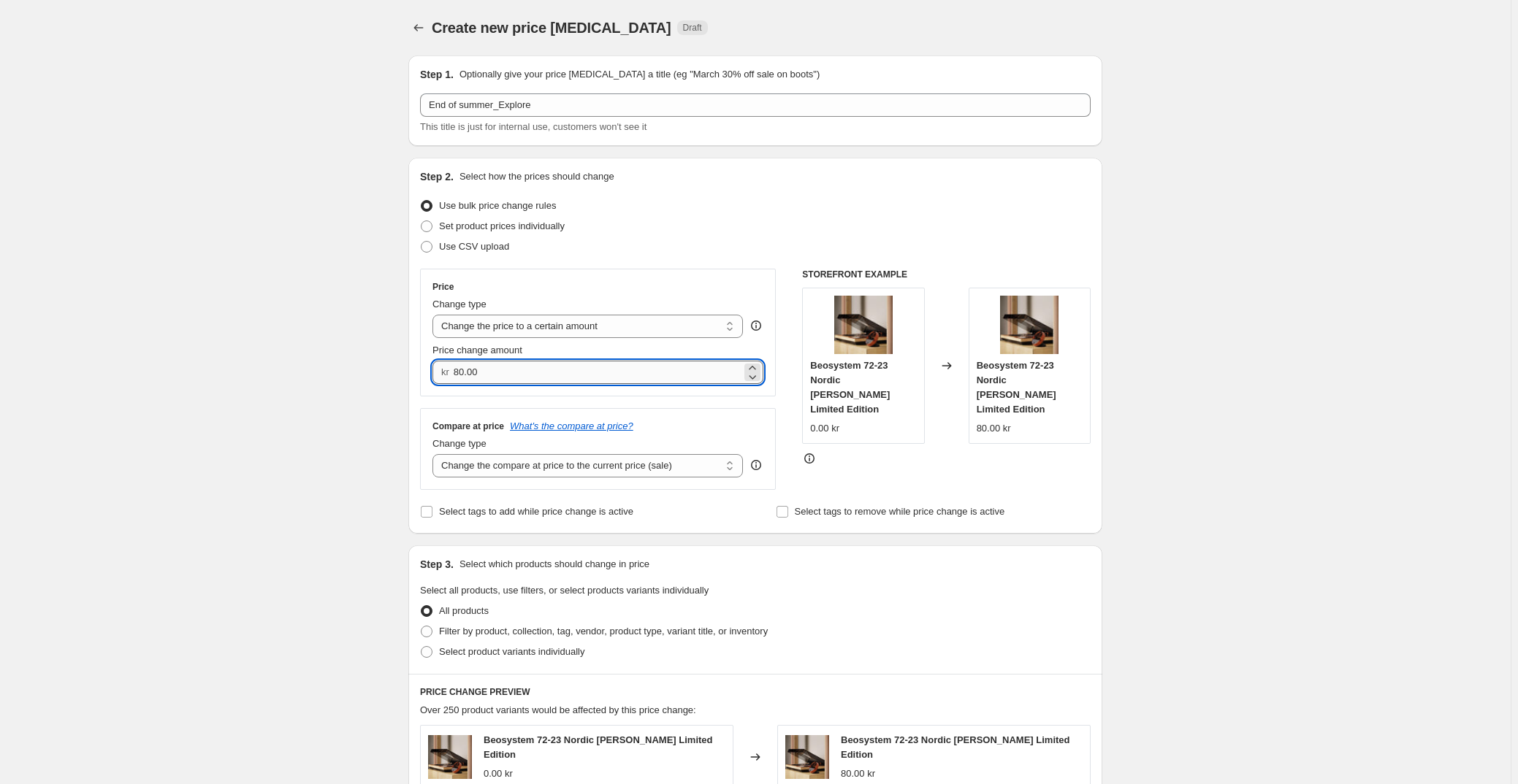
click at [552, 374] on input "80.00" at bounding box center [597, 372] width 288 height 24
type input "8"
type input "1399.00"
click at [542, 405] on div "Price Change type Change the price to a certain amount Change the price by a ce…" at bounding box center [597, 380] width 355 height 222
click at [611, 325] on select "Change the price to a certain amount Change the price by a certain amount Chang…" at bounding box center [588, 327] width 311 height 24
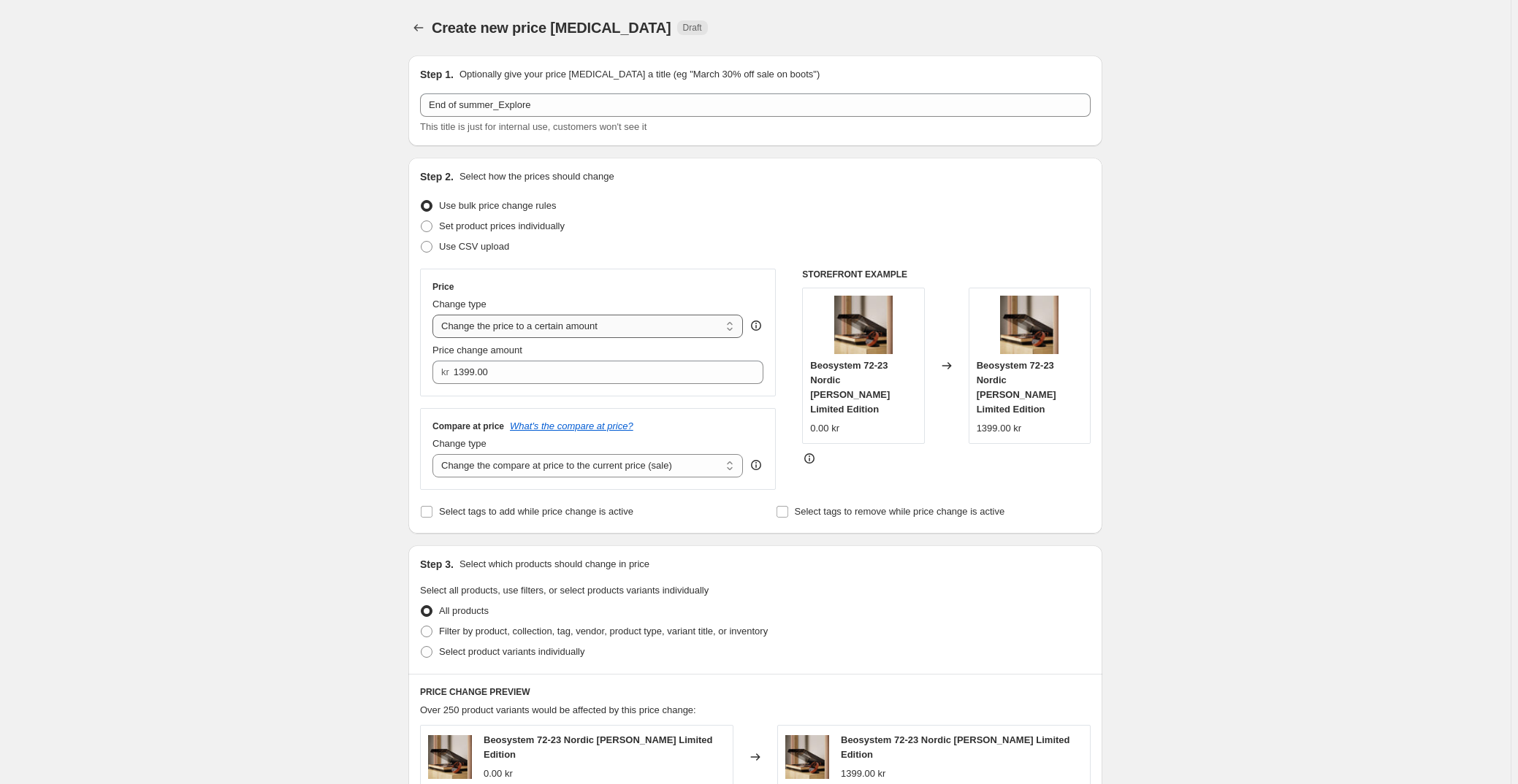
click at [436, 315] on select "Change the price to a certain amount Change the price by a certain amount Chang…" at bounding box center [588, 327] width 311 height 24
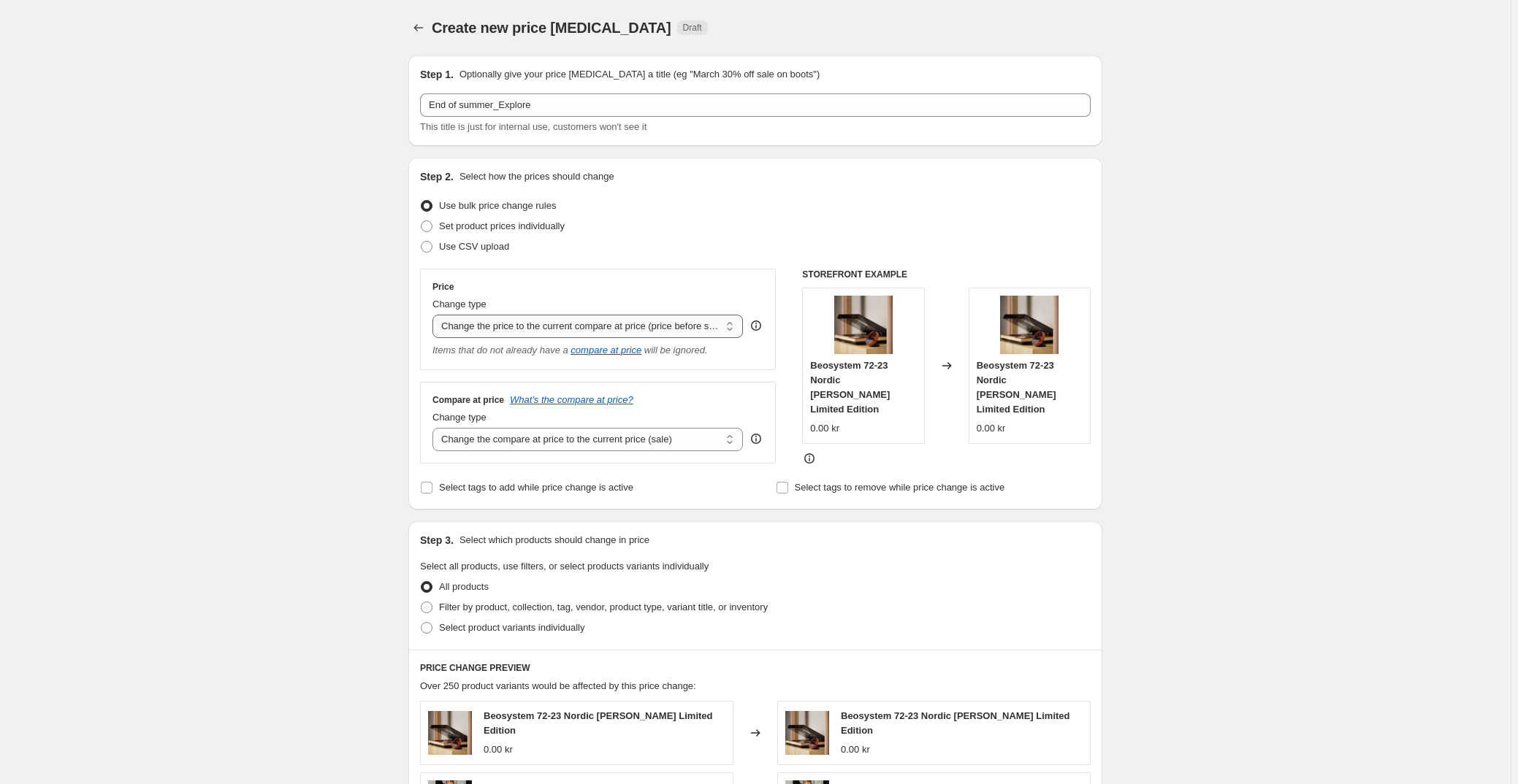
click at [594, 327] on select "Change the price to a certain amount Change the price by a certain amount Chang…" at bounding box center [588, 327] width 311 height 24
click at [436, 315] on select "Change the price to a certain amount Change the price by a certain amount Chang…" at bounding box center [588, 327] width 311 height 24
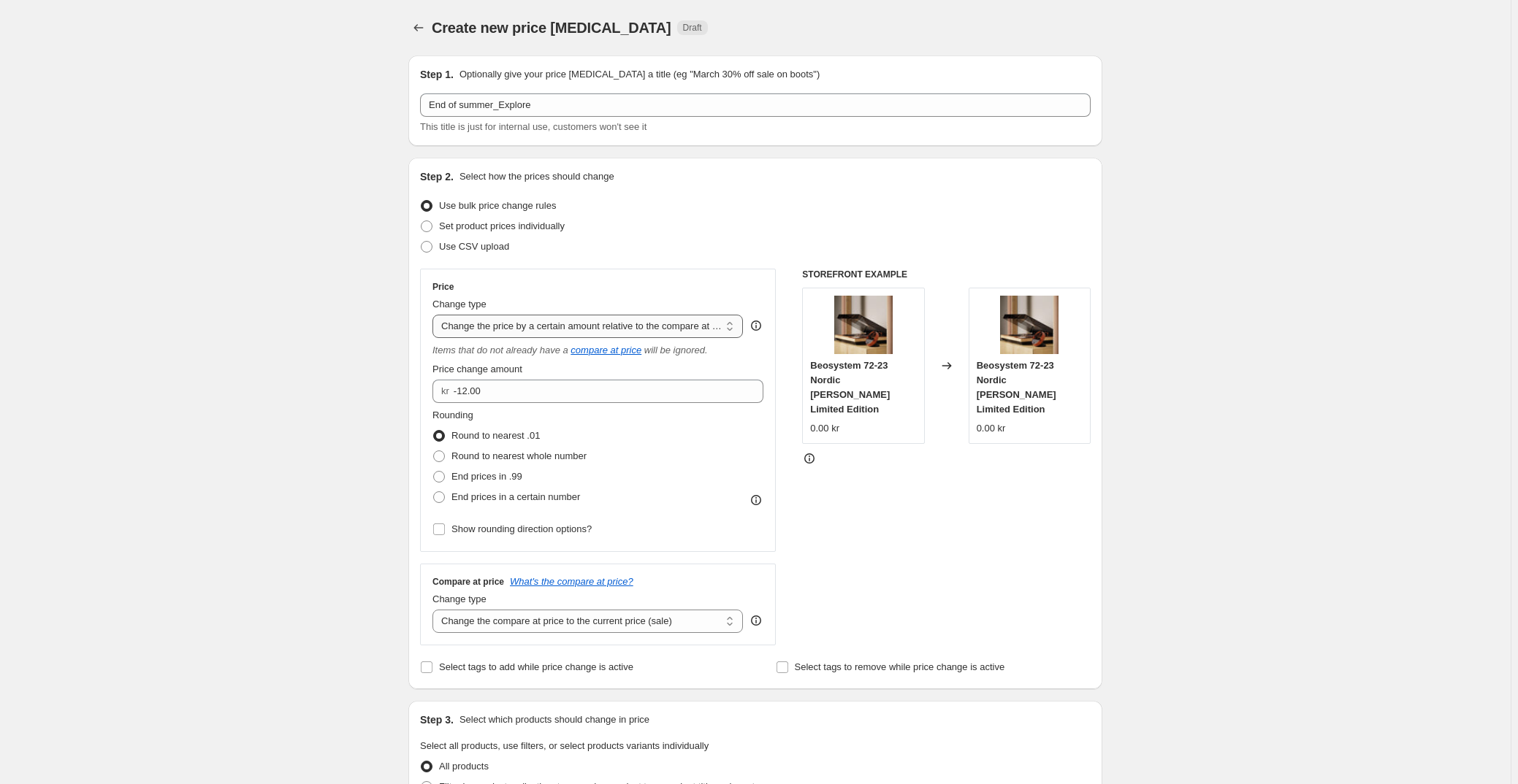
click at [561, 328] on select "Change the price to a certain amount Change the price by a certain amount Chang…" at bounding box center [588, 327] width 311 height 24
click at [436, 315] on select "Change the price to a certain amount Change the price by a certain amount Chang…" at bounding box center [588, 327] width 311 height 24
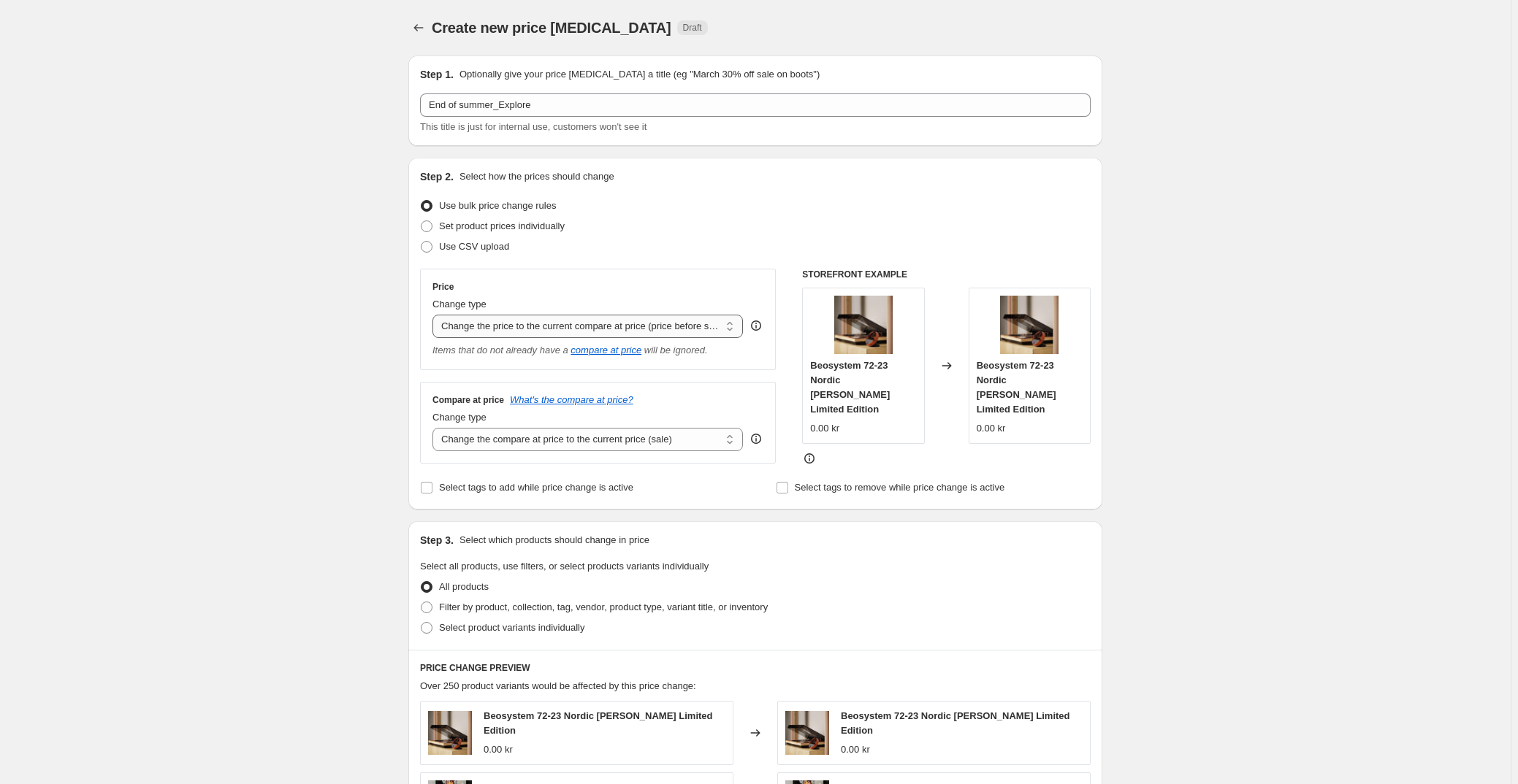
click at [712, 328] on select "Change the price to a certain amount Change the price by a certain amount Chang…" at bounding box center [588, 327] width 311 height 24
select select "pcap"
click at [436, 315] on select "Change the price to a certain amount Change the price by a certain amount Chang…" at bounding box center [588, 327] width 311 height 24
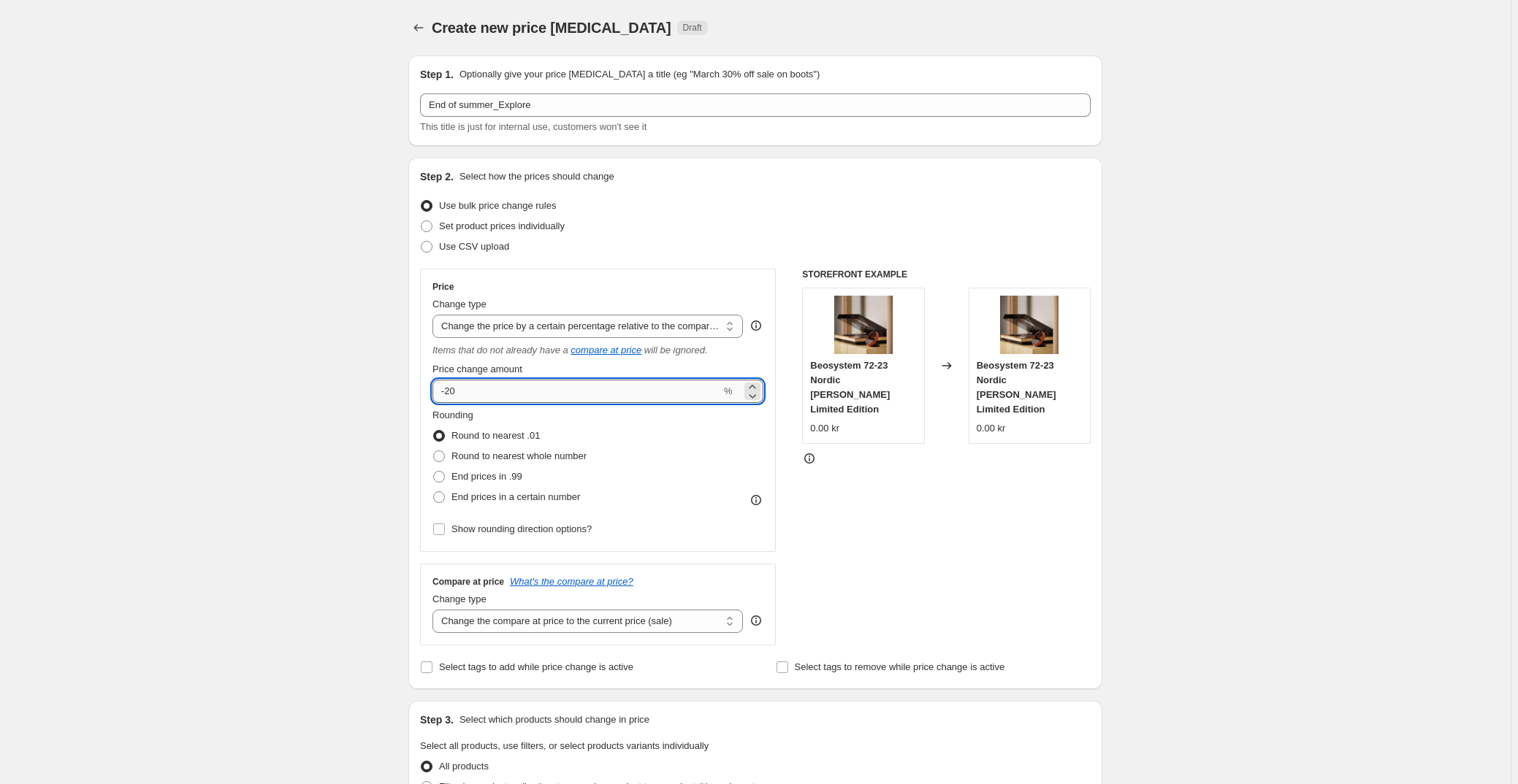
click at [524, 397] on input "-20" at bounding box center [576, 392] width 288 height 24
type input "-26"
click at [866, 543] on div "STOREFRONT EXAMPLE Beosystem 72-23 Nordic Dawn Limited Edition 0.00 kr Changed …" at bounding box center [946, 457] width 288 height 377
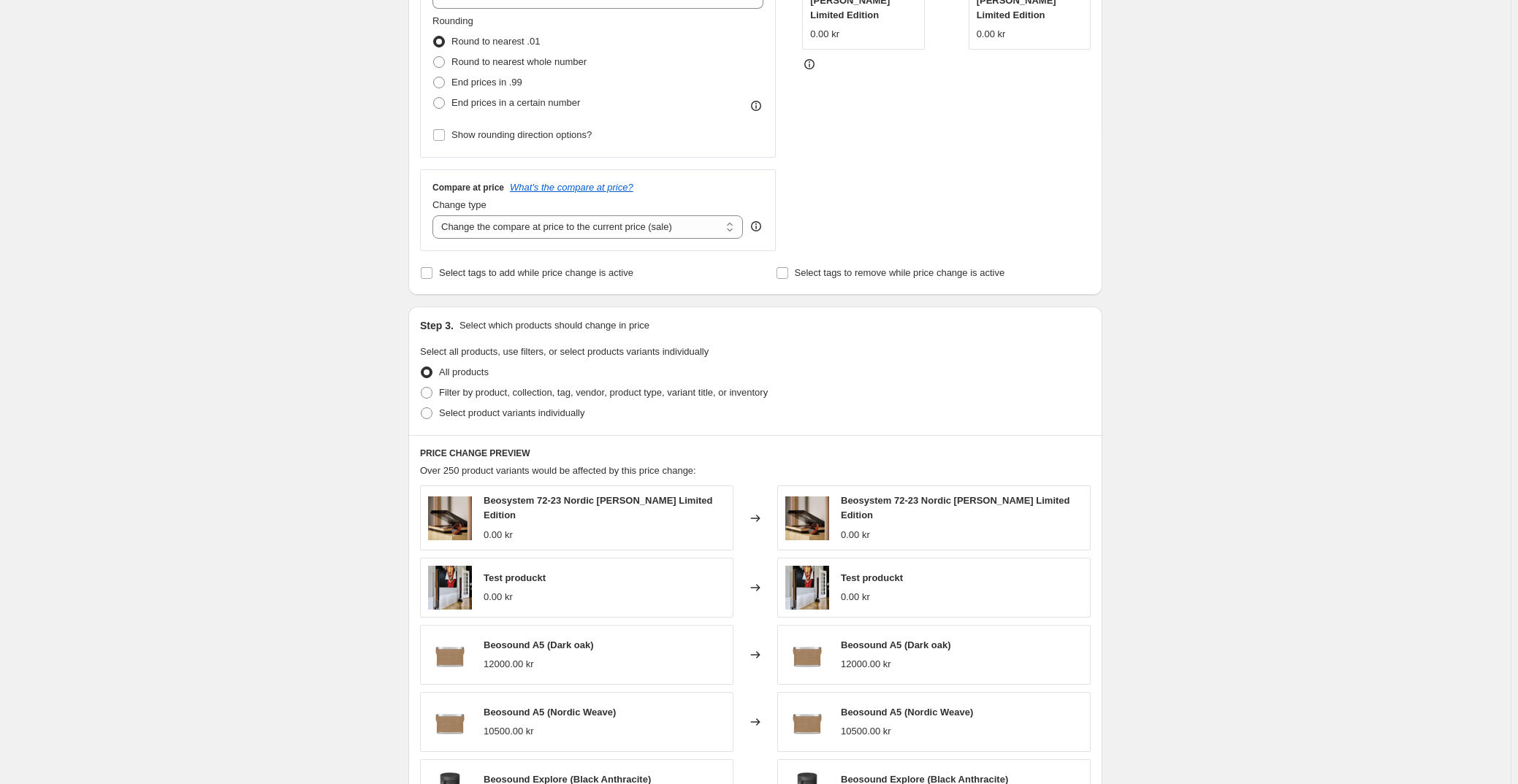
scroll to position [398, 0]
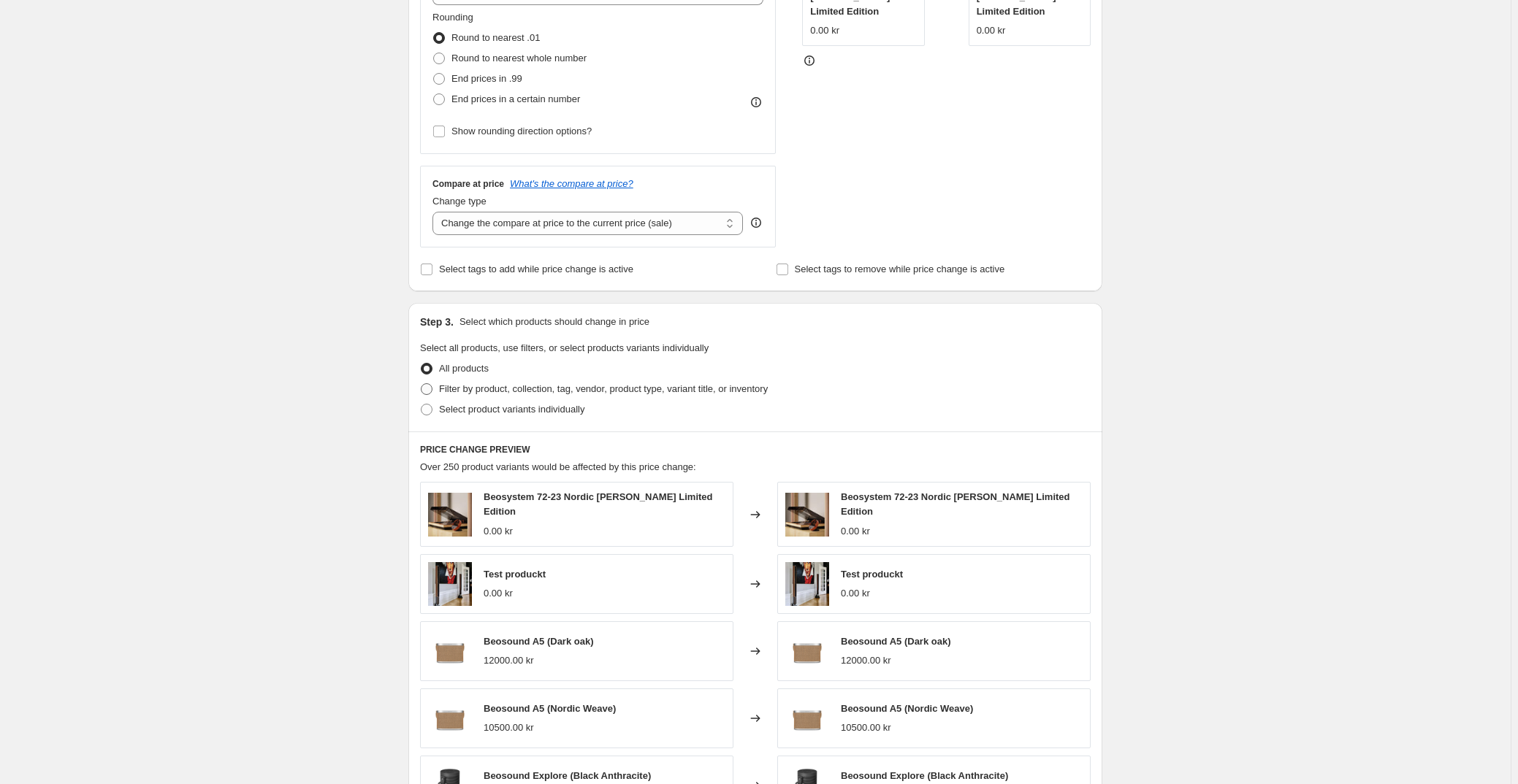
click at [553, 382] on span "Filter by product, collection, tag, vendor, product type, variant title, or inv…" at bounding box center [603, 389] width 329 height 15
click at [422, 383] on input "Filter by product, collection, tag, vendor, product type, variant title, or inv…" at bounding box center [421, 383] width 1 height 1
radio input "true"
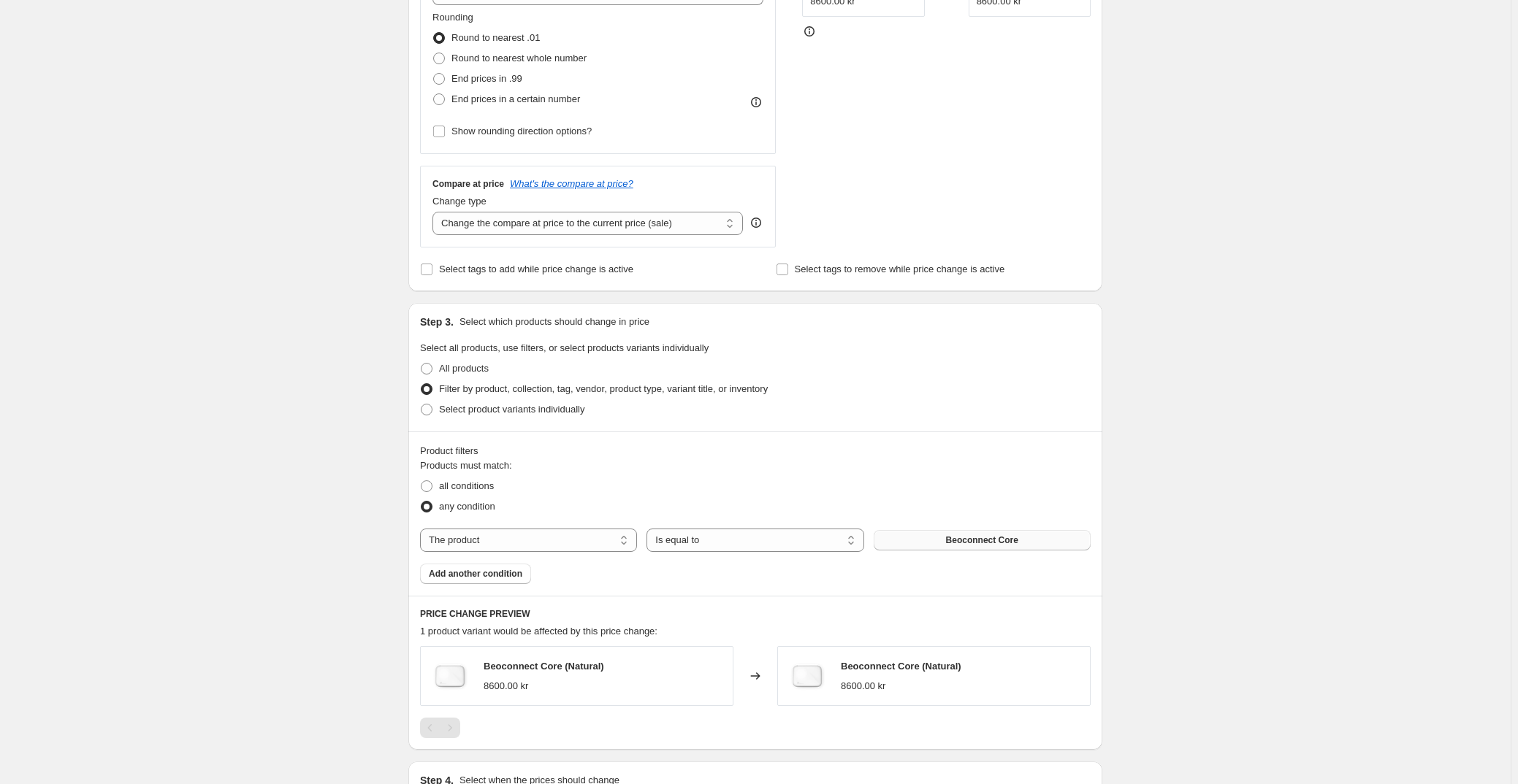
click at [1043, 532] on button "Beoconnect Core" at bounding box center [981, 540] width 217 height 21
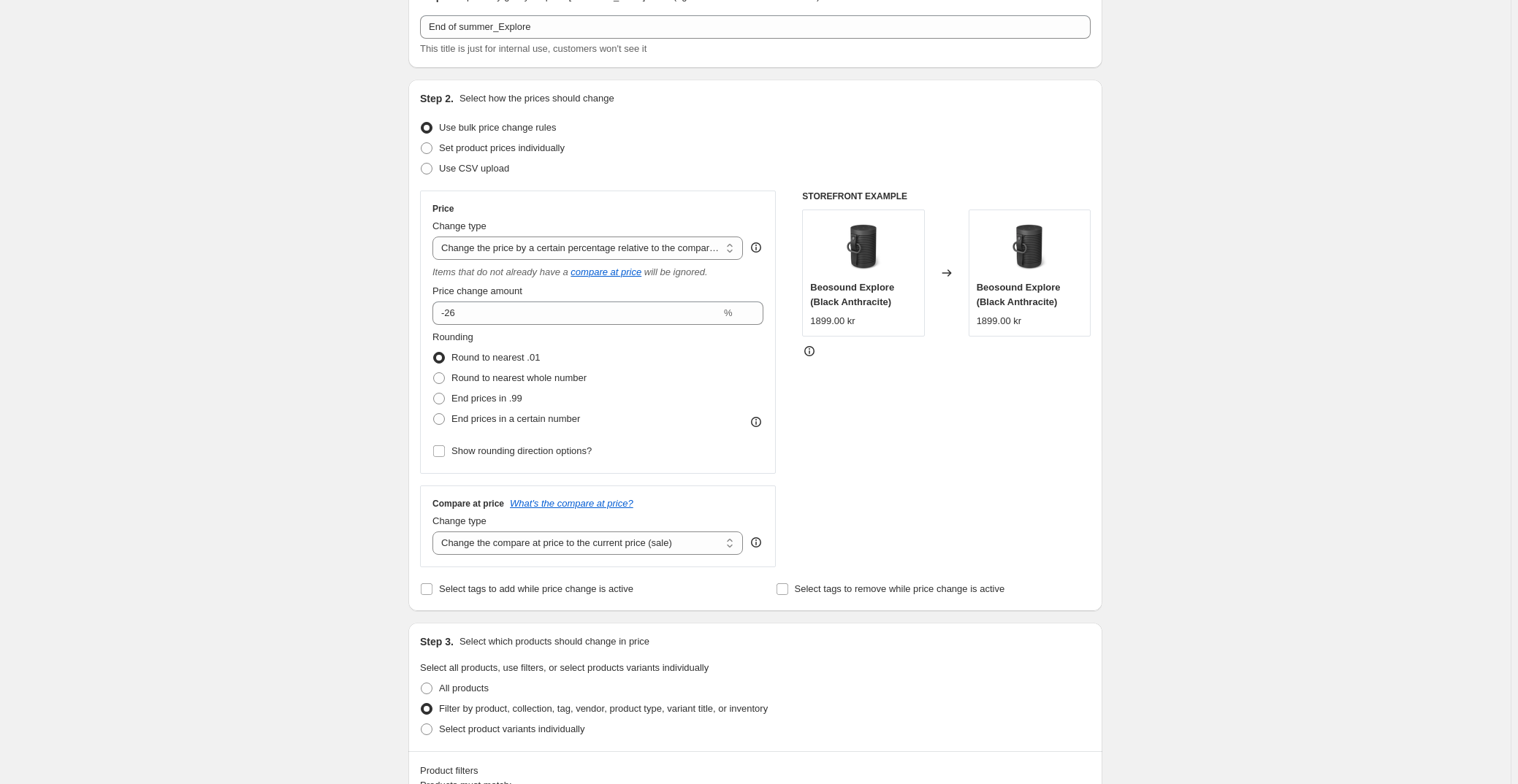
scroll to position [0, 0]
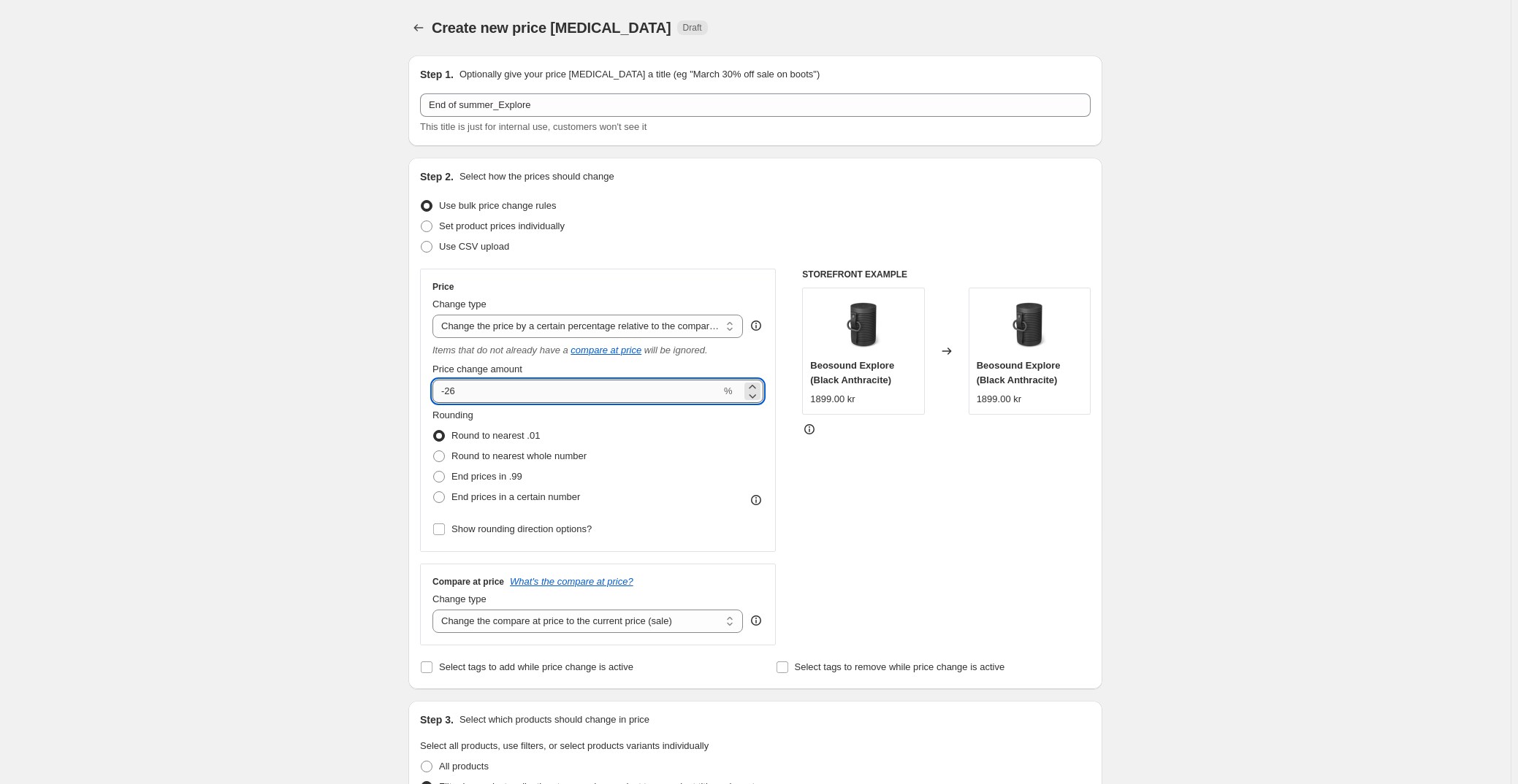
click at [576, 383] on input "-26" at bounding box center [576, 392] width 288 height 24
click at [589, 327] on select "Change the price to a certain amount Change the price by a certain amount Chang…" at bounding box center [588, 327] width 311 height 24
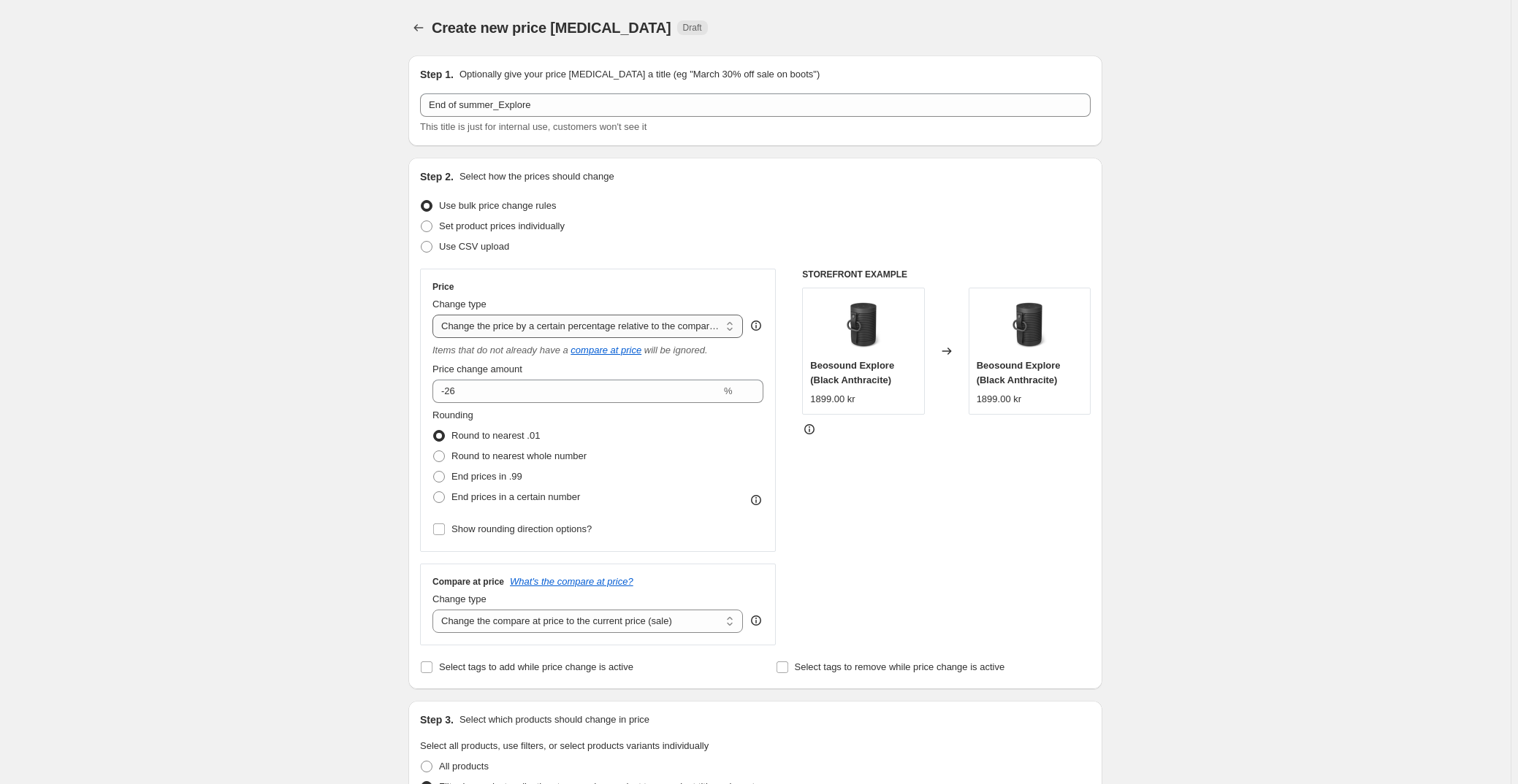
select select "ecap"
click at [436, 315] on select "Change the price to a certain amount Change the price by a certain amount Chang…" at bounding box center [588, 327] width 311 height 24
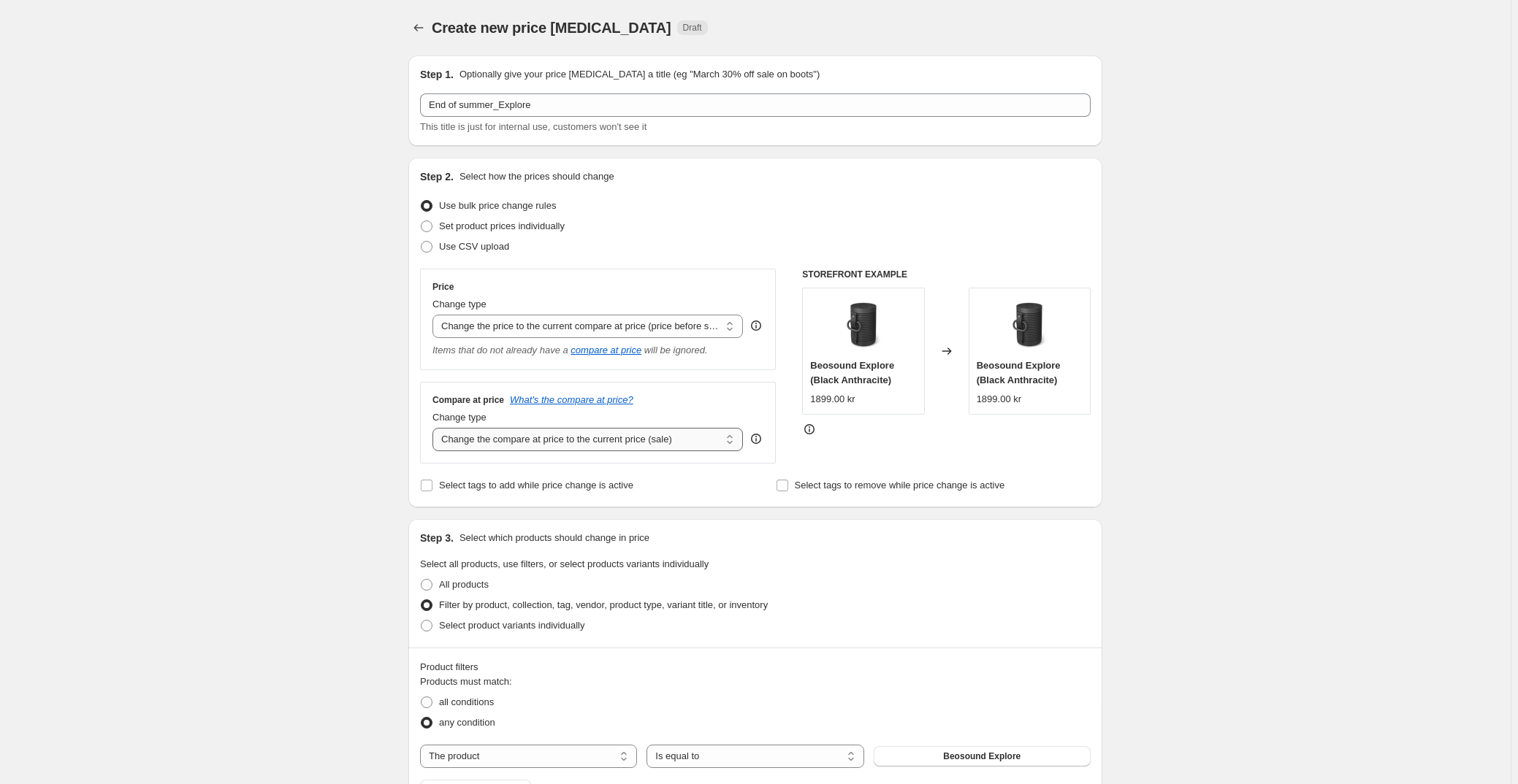
click at [539, 441] on select "Change the compare at price to the current price (sale) Change the compare at p…" at bounding box center [588, 440] width 311 height 24
click at [528, 322] on select "Change the price to a certain amount Change the price by a certain amount Chang…" at bounding box center [588, 327] width 311 height 24
click at [436, 315] on select "Change the price to a certain amount Change the price by a certain amount Chang…" at bounding box center [588, 327] width 311 height 24
click at [507, 336] on select "Change the price to a certain amount Change the price by a certain amount Chang…" at bounding box center [588, 327] width 311 height 24
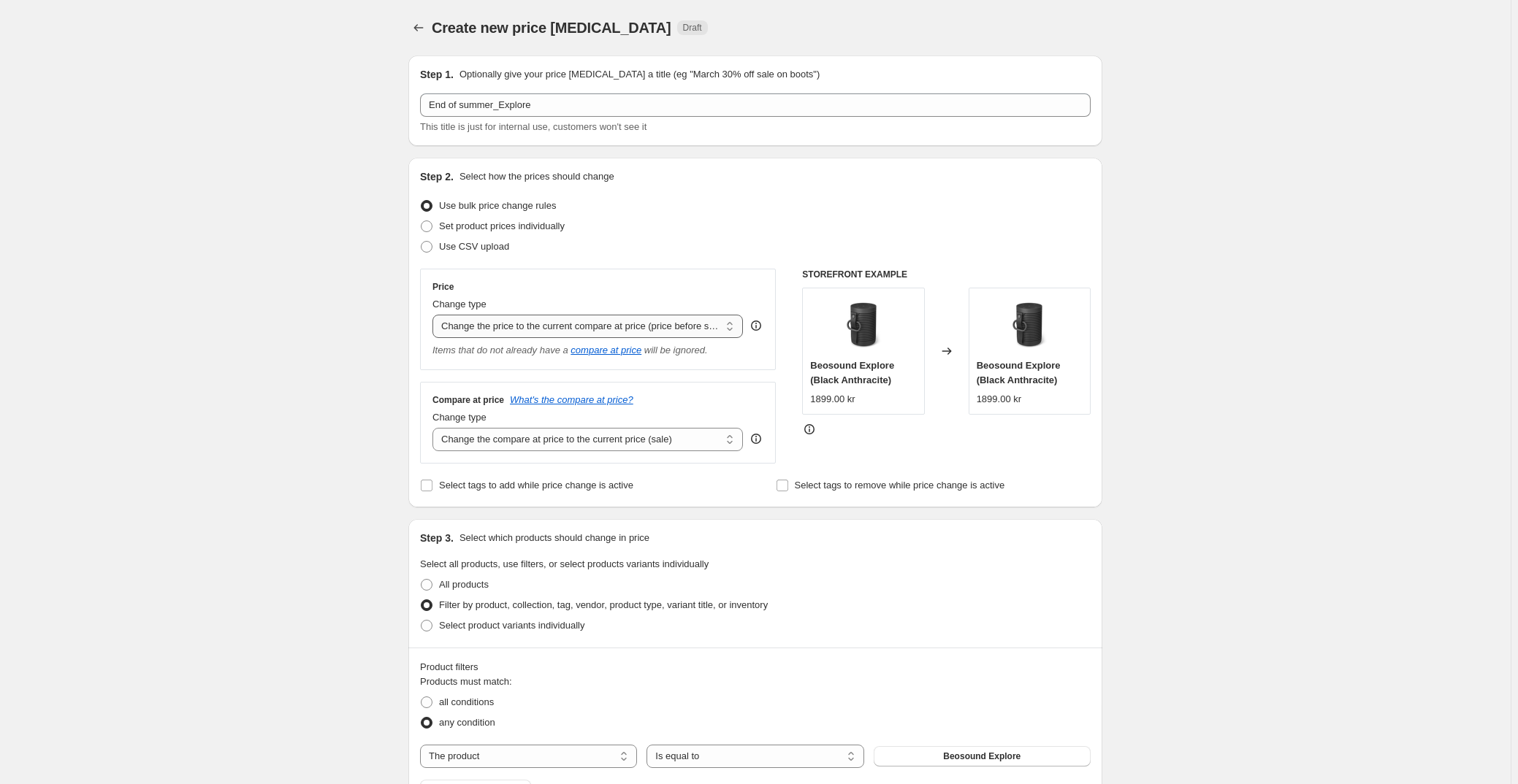
click at [436, 315] on select "Change the price to a certain amount Change the price by a certain amount Chang…" at bounding box center [588, 327] width 311 height 24
click at [901, 565] on fieldset "Select all products, use filters, or select products variants individually All …" at bounding box center [755, 597] width 670 height 79
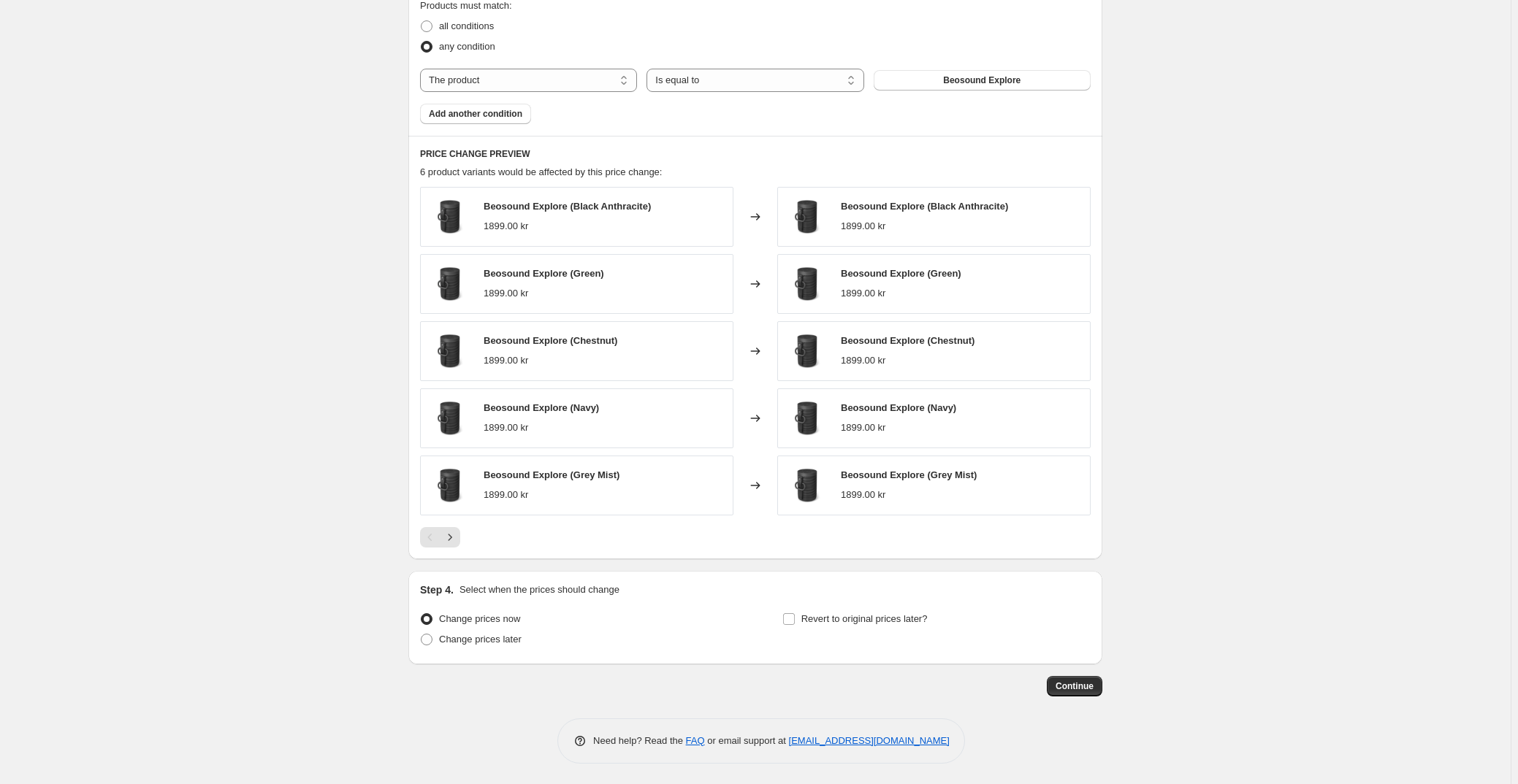
scroll to position [677, 0]
click at [497, 635] on span "Change prices later" at bounding box center [479, 638] width 82 height 11
click at [422, 634] on input "Change prices later" at bounding box center [421, 634] width 1 height 1
radio input "true"
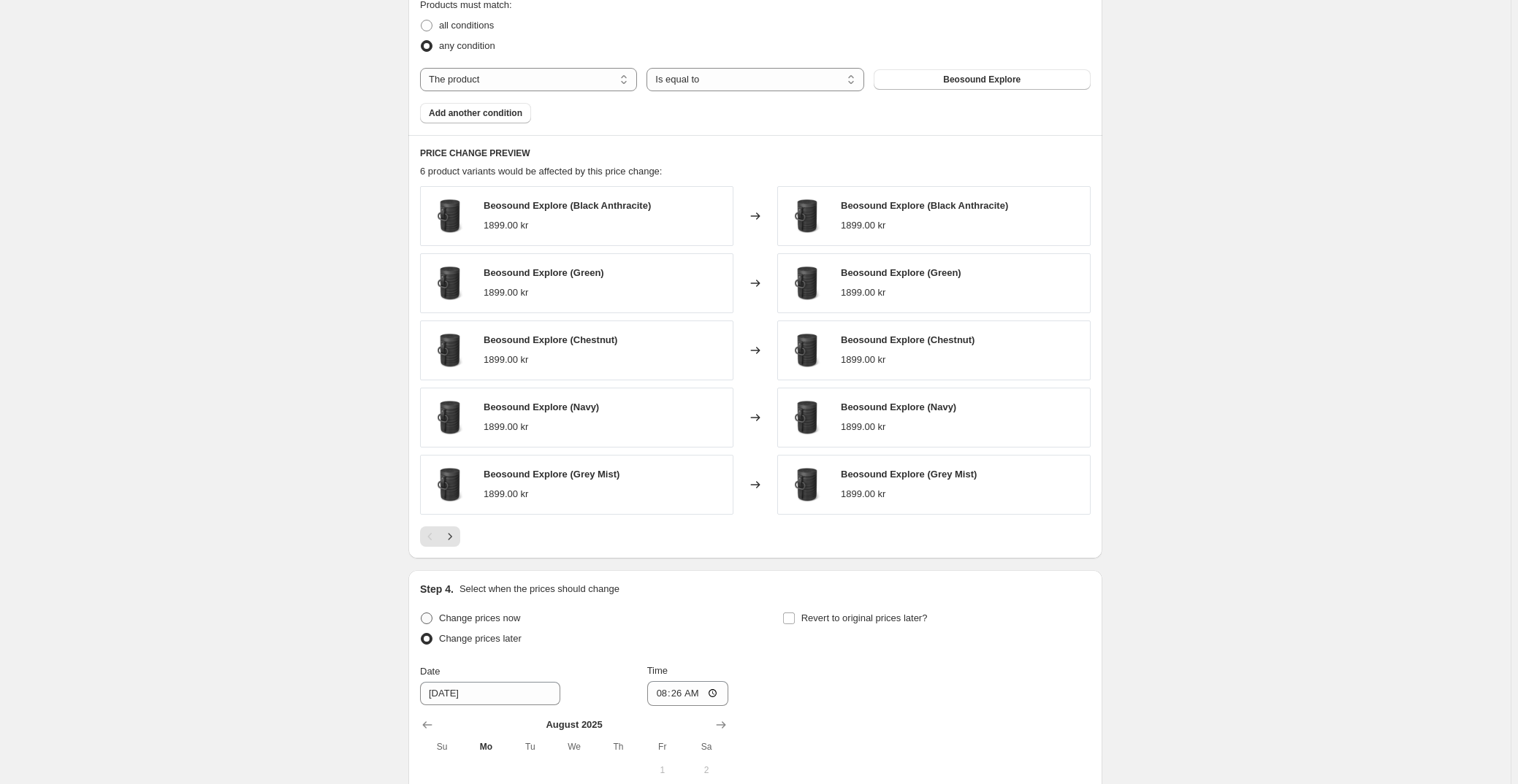
click at [510, 617] on span "Change prices now" at bounding box center [479, 618] width 81 height 11
click at [422, 614] on input "Change prices now" at bounding box center [421, 613] width 1 height 1
radio input "true"
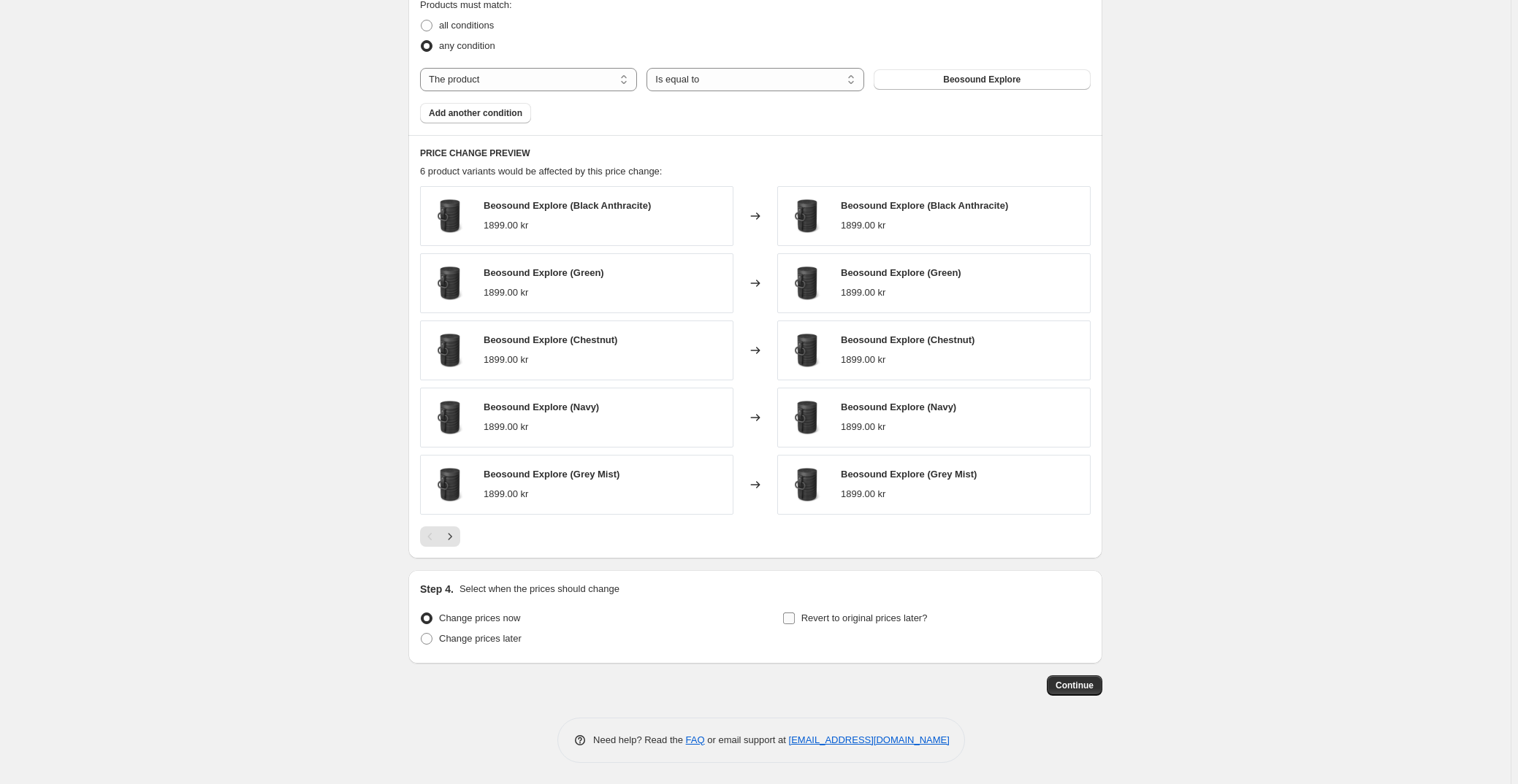
click at [795, 617] on span at bounding box center [788, 618] width 13 height 13
click at [795, 617] on input "Revert to original prices later?" at bounding box center [789, 619] width 12 height 12
checkbox input "true"
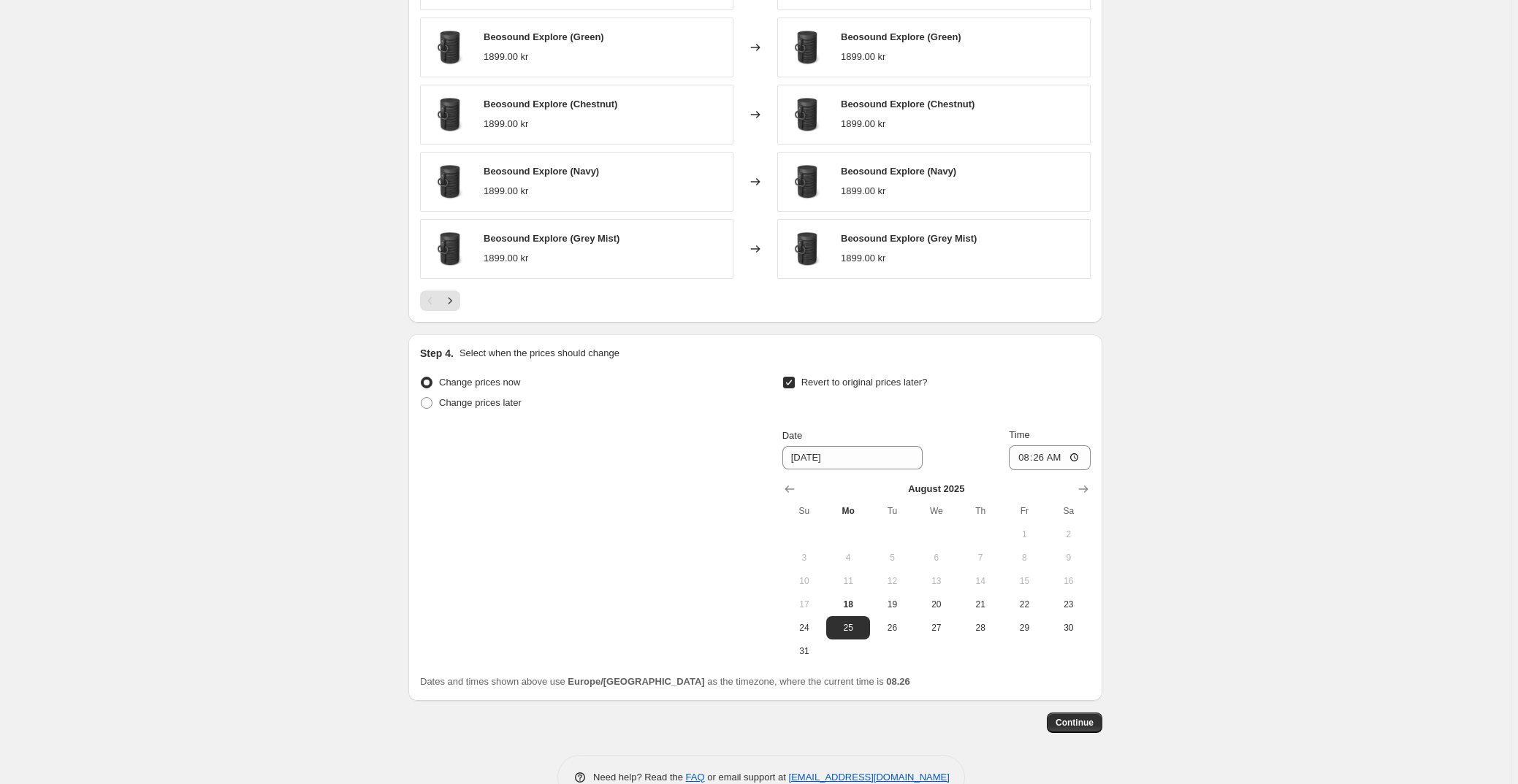
scroll to position [949, 0]
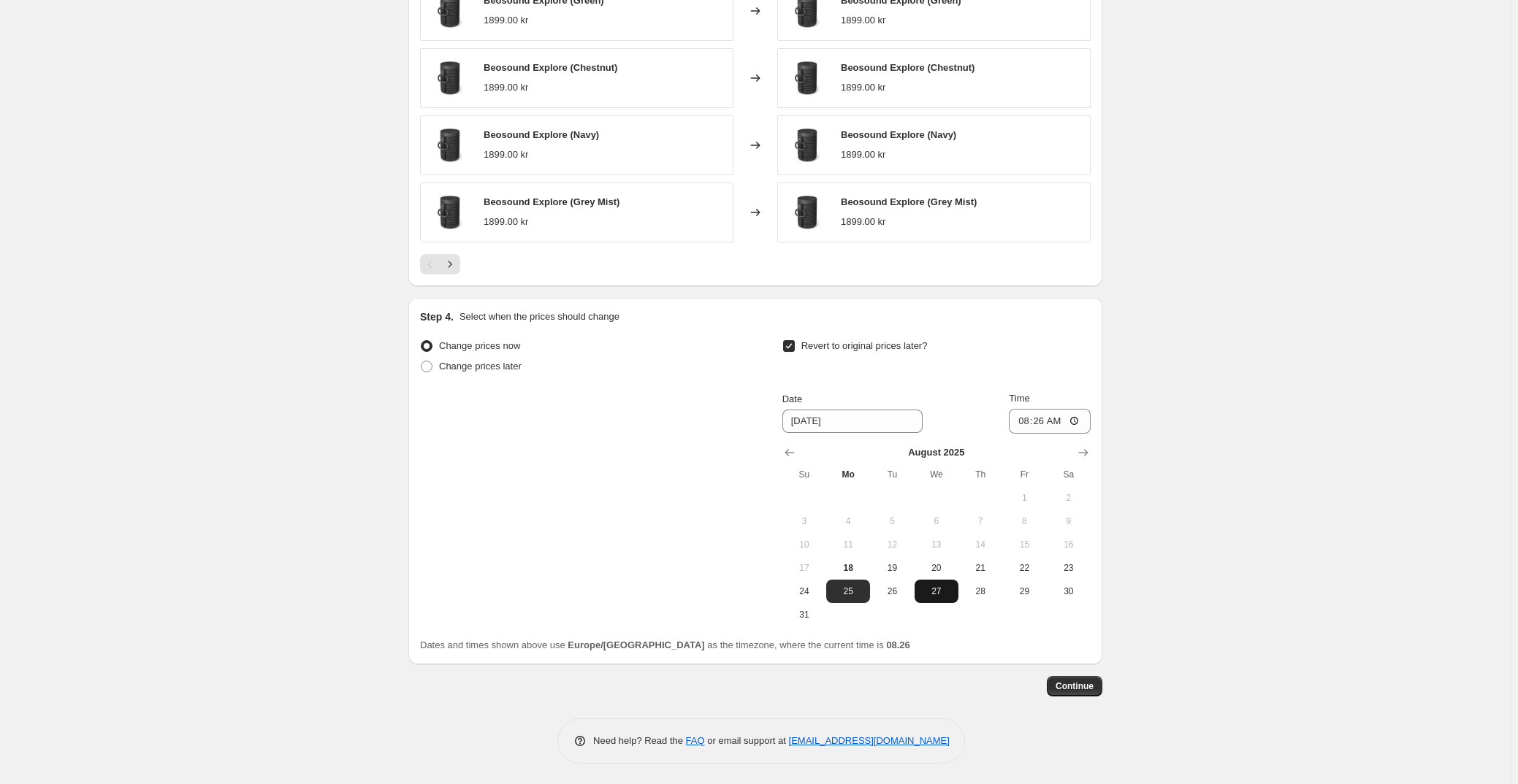
click at [933, 586] on span "27" at bounding box center [937, 592] width 32 height 12
type input "[DATE]"
click at [1044, 419] on input "08:26" at bounding box center [1050, 421] width 82 height 25
click at [1063, 421] on input "23:26" at bounding box center [1050, 421] width 82 height 25
type input "23:30"
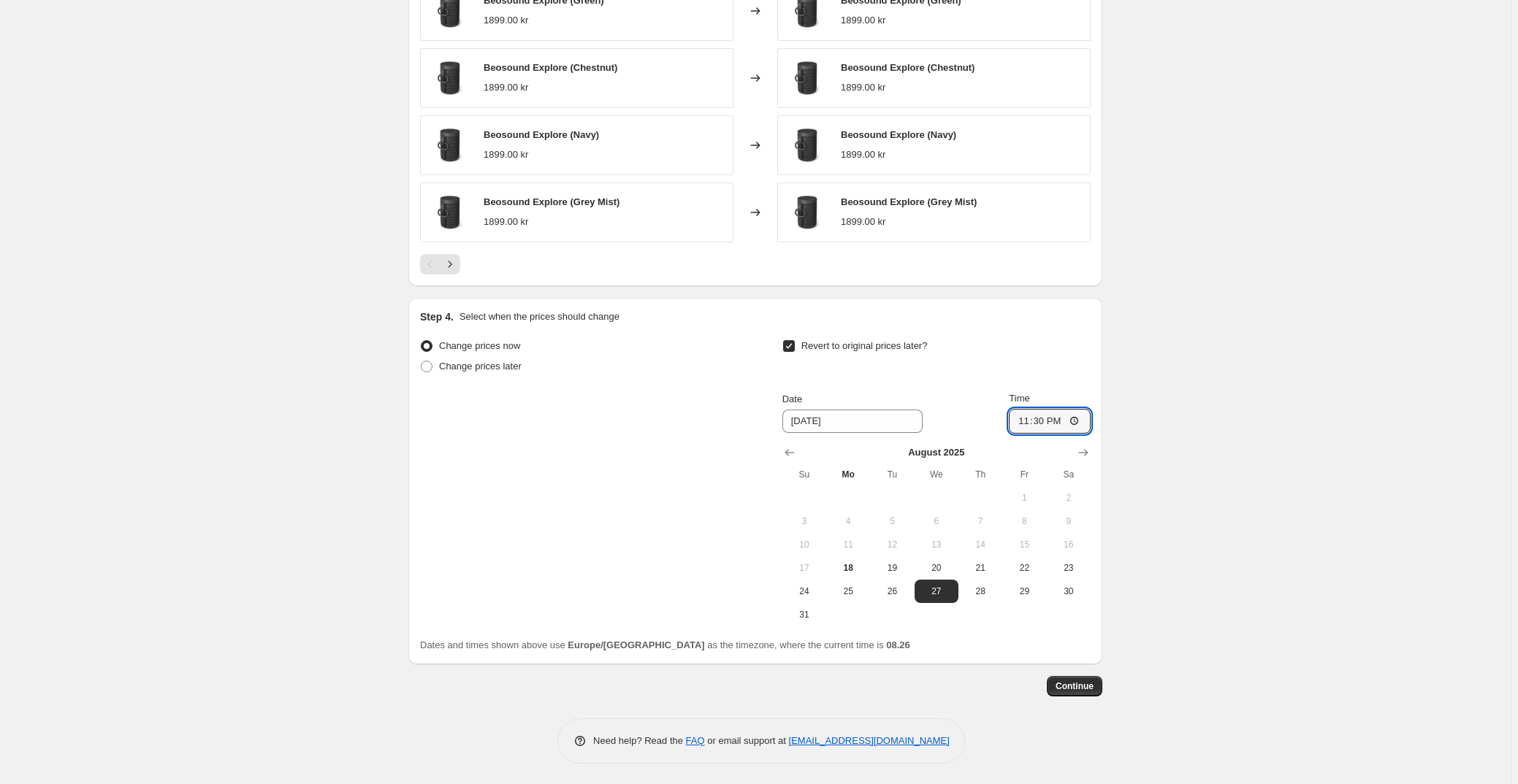
click at [1085, 310] on div "Step 4. Select when the prices should change" at bounding box center [755, 317] width 670 height 15
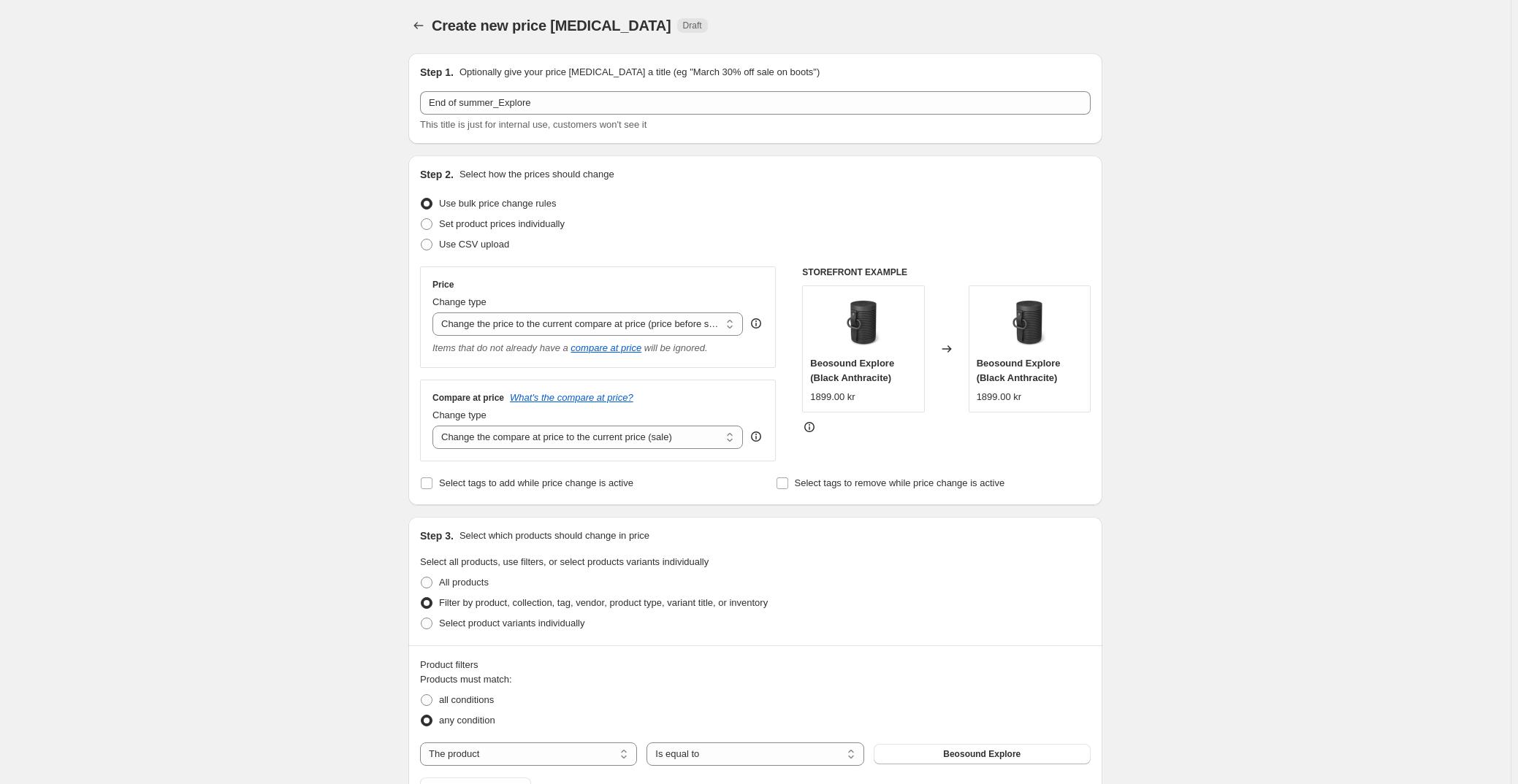
scroll to position [0, 0]
click at [547, 440] on select "Change the compare at price to the current price (sale) Change the compare at p…" at bounding box center [588, 440] width 311 height 24
click at [479, 325] on select "Change the price to a certain amount Change the price by a certain amount Chang…" at bounding box center [588, 327] width 311 height 24
select select "to"
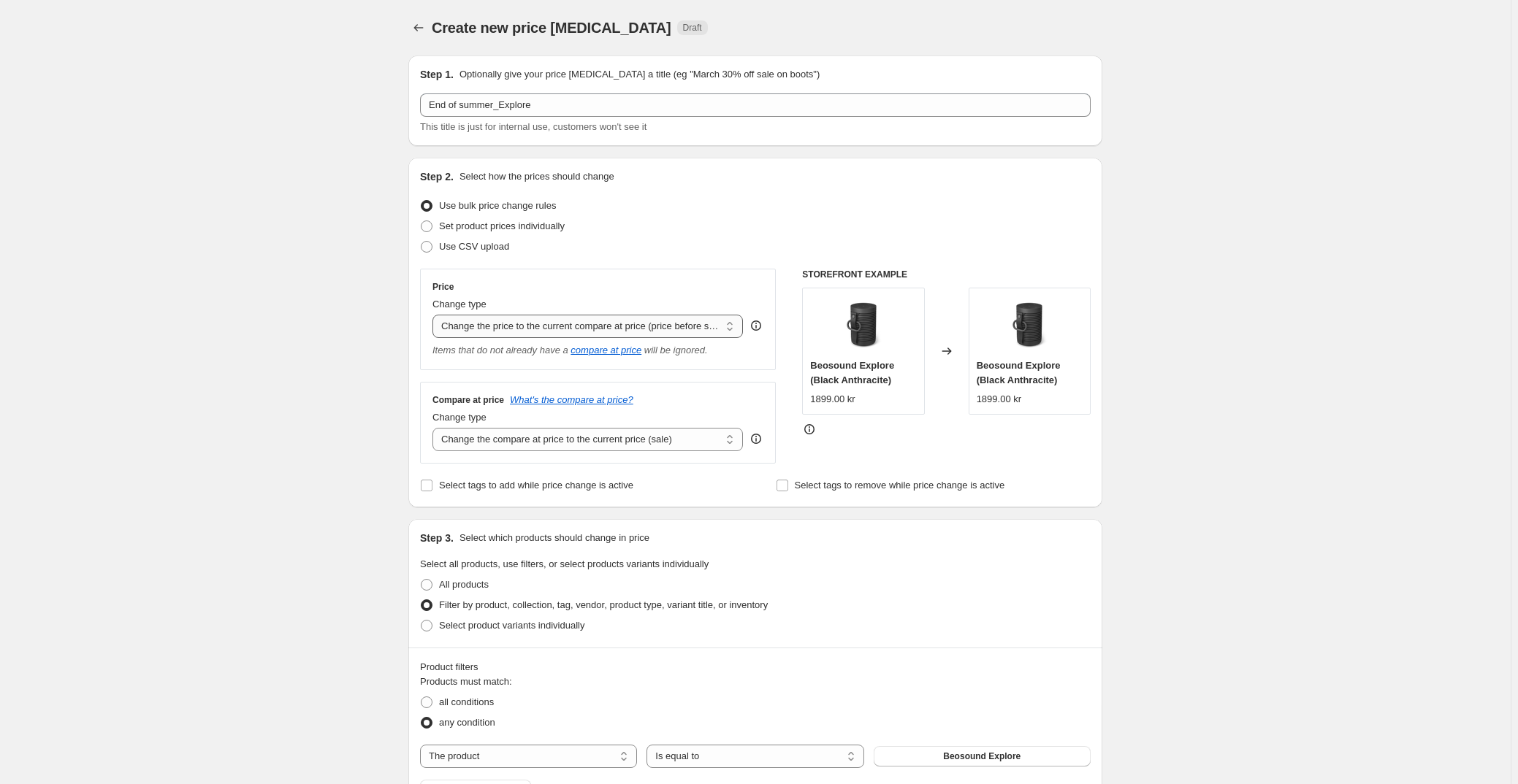
click at [436, 315] on select "Change the price to a certain amount Change the price by a certain amount Chang…" at bounding box center [588, 327] width 311 height 24
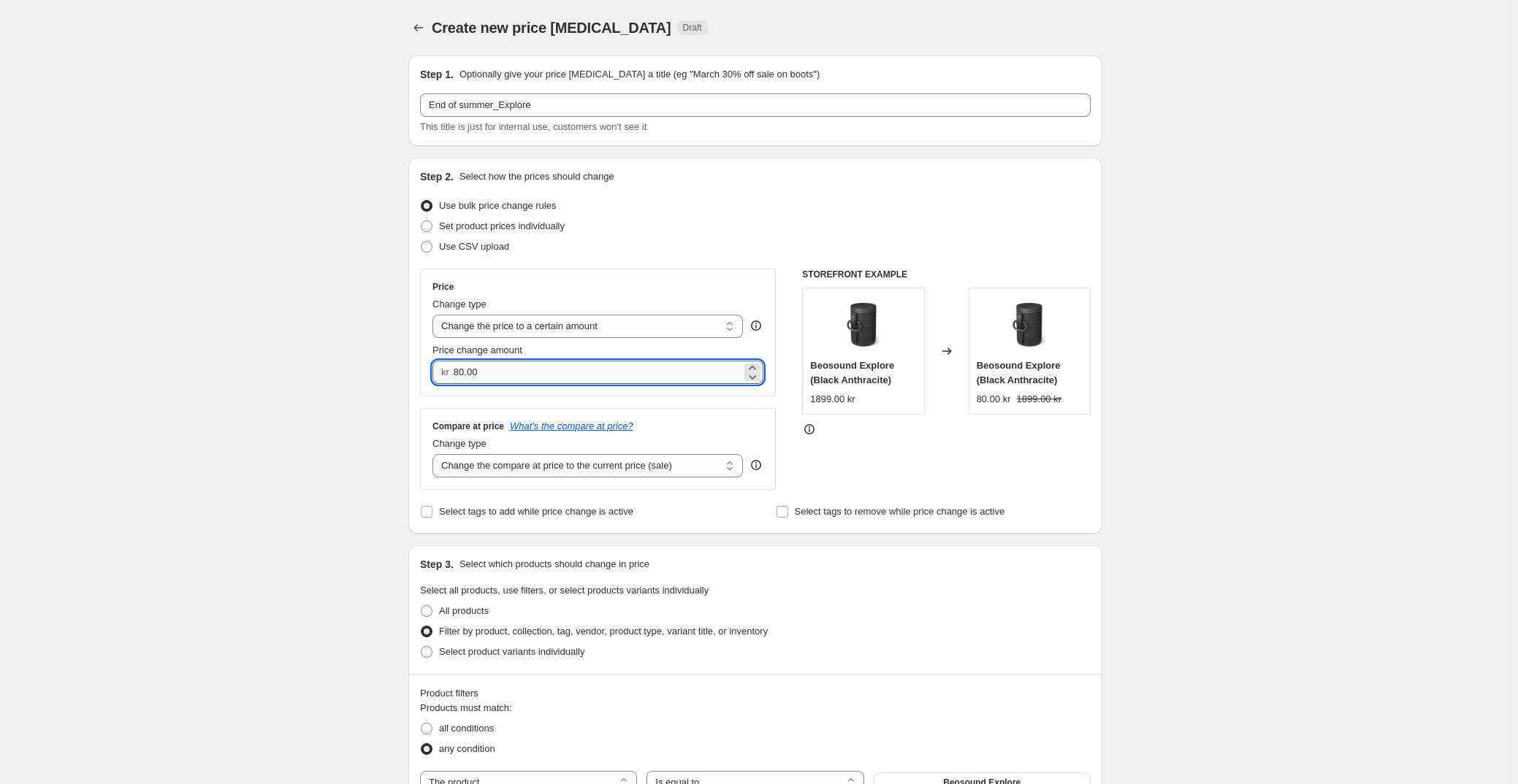
click at [542, 372] on input "80.00" at bounding box center [597, 372] width 288 height 24
type input "8"
type input "1399.00"
click at [906, 451] on div "STOREFRONT EXAMPLE Beosound Explore (Black Anthracite) 1899.00 kr Changed to Be…" at bounding box center [946, 380] width 288 height 222
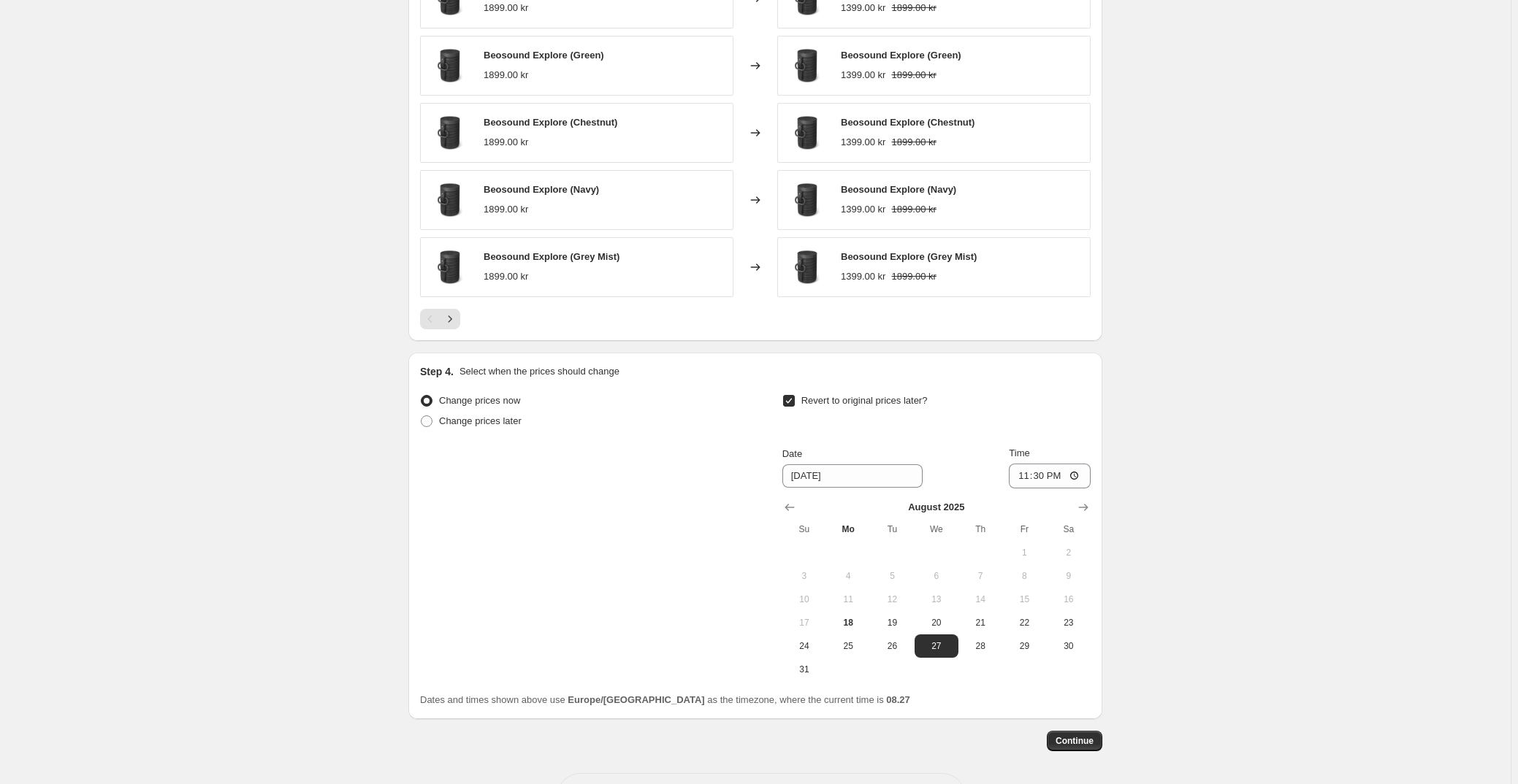
scroll to position [929, 0]
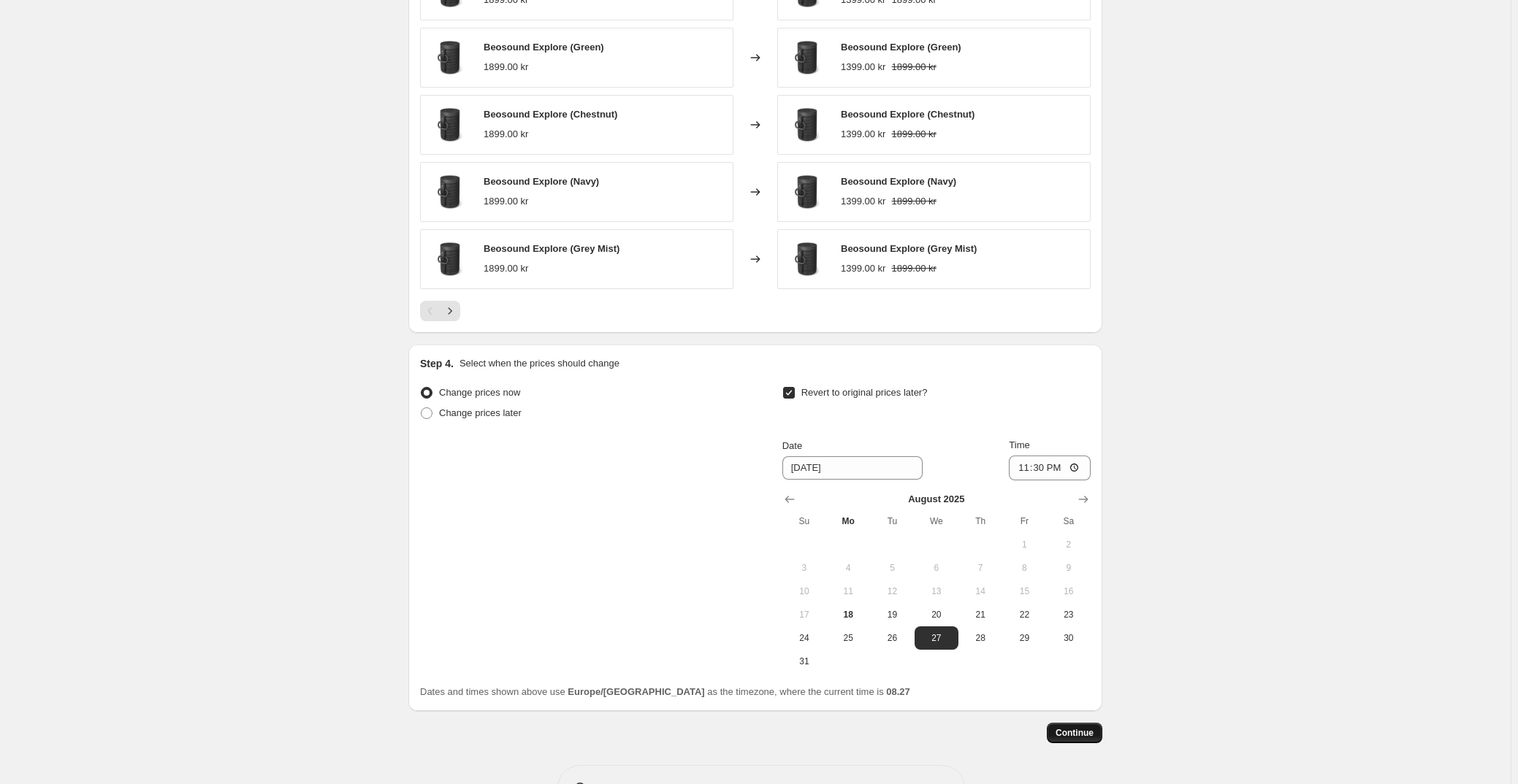
click at [1088, 729] on span "Continue" at bounding box center [1074, 734] width 38 height 12
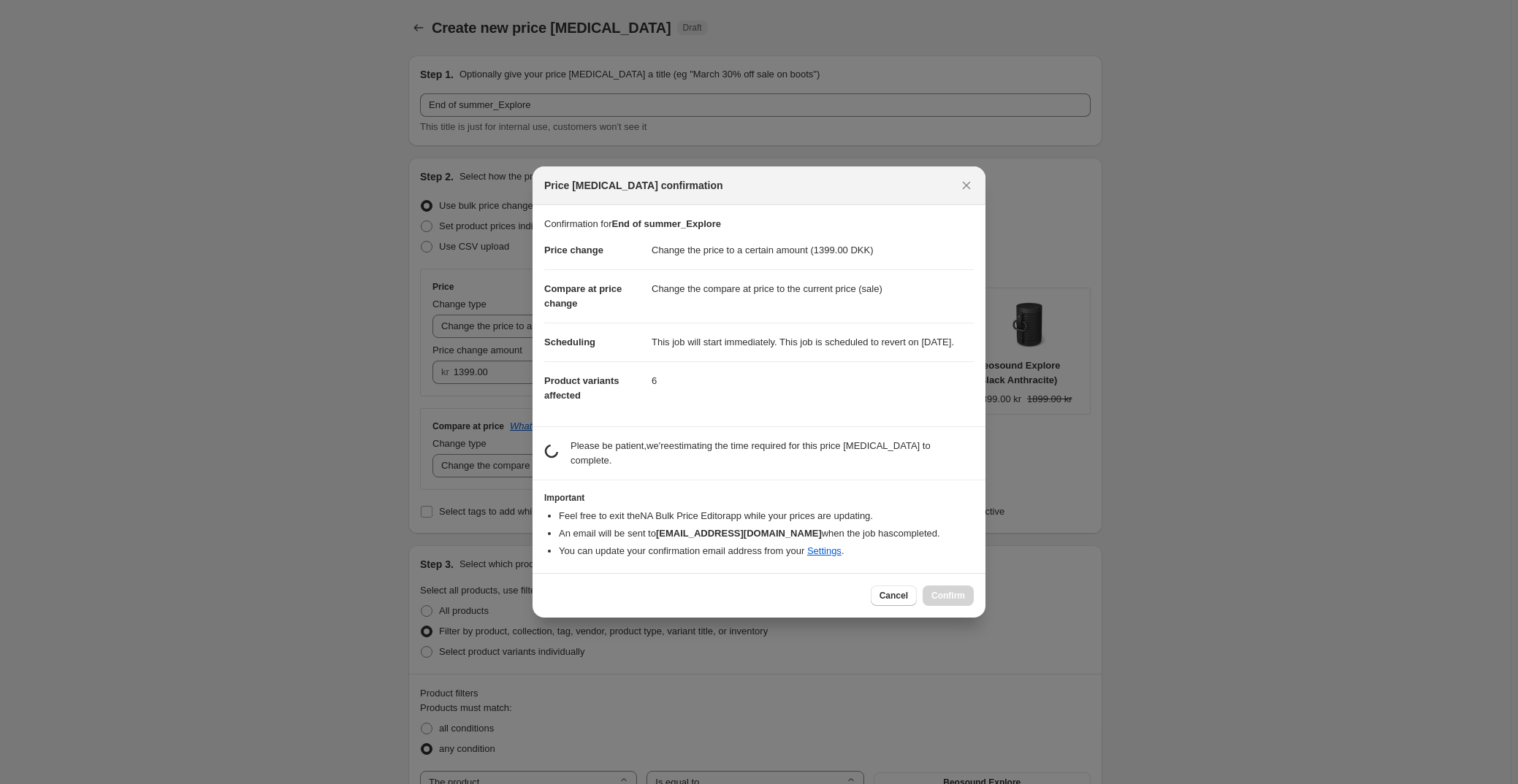
scroll to position [0, 0]
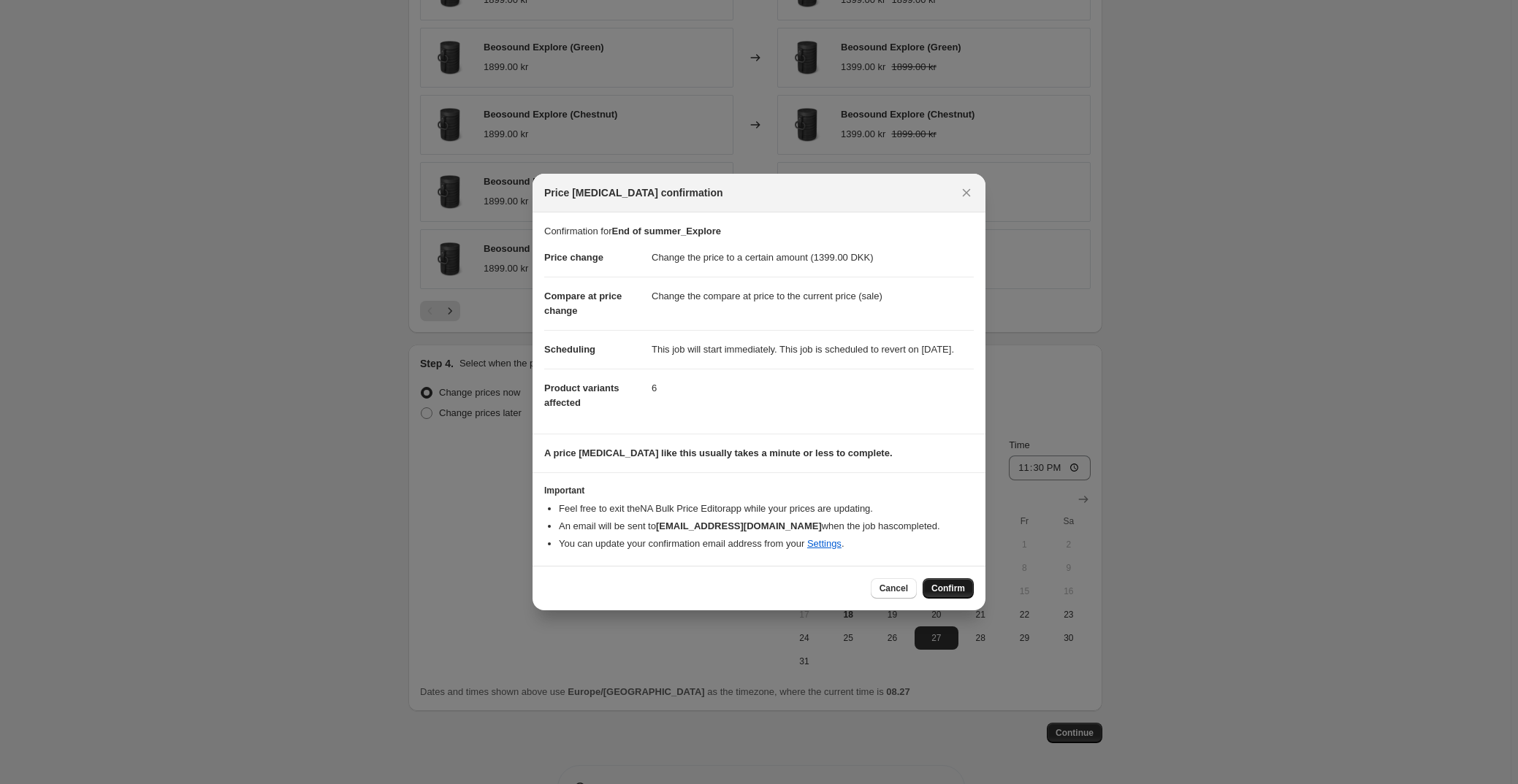
click at [961, 592] on span "Confirm" at bounding box center [949, 589] width 34 height 12
type input "End of summer_Explore"
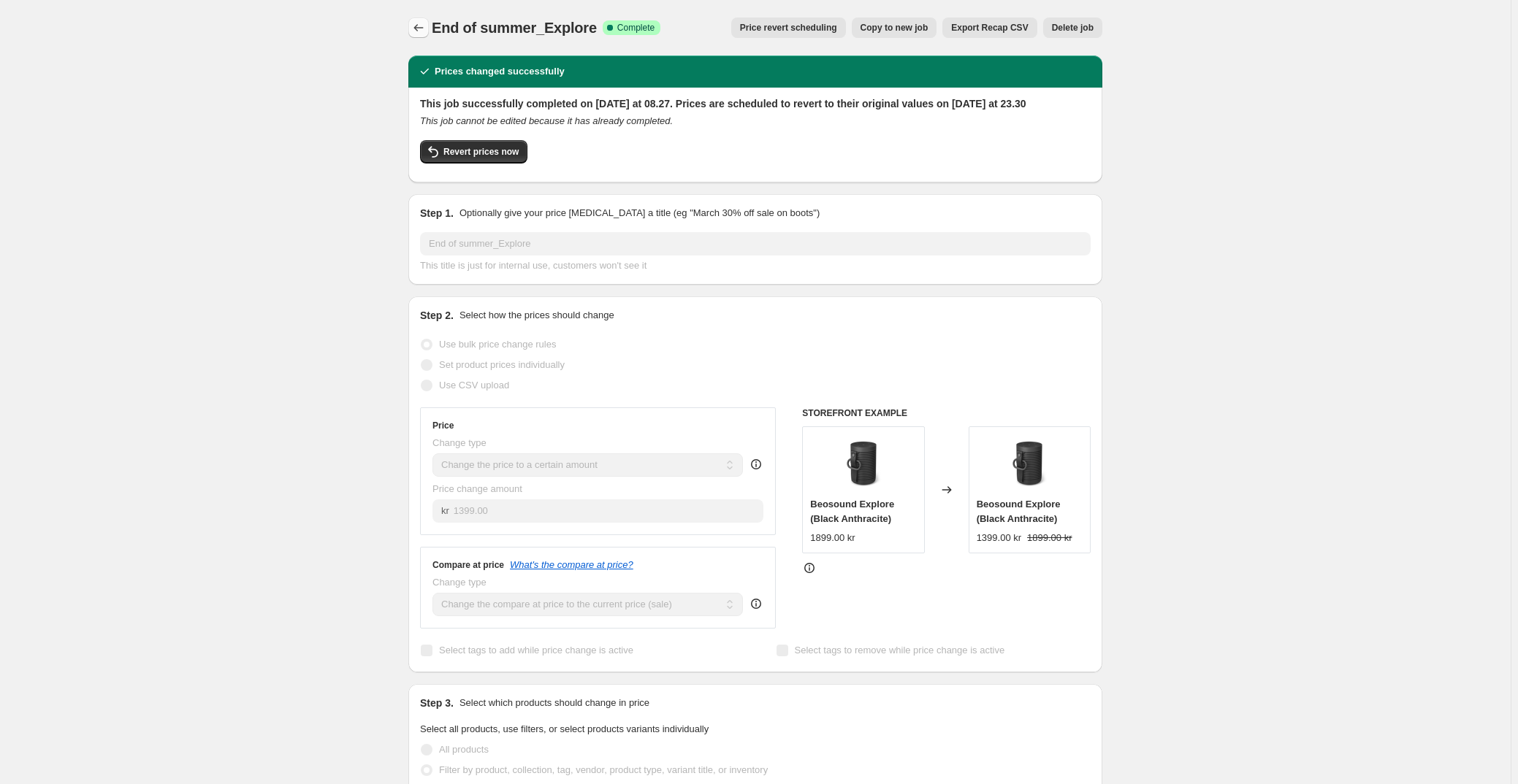
click at [419, 22] on icon "Price change jobs" at bounding box center [418, 28] width 15 height 15
